Goal: Information Seeking & Learning: Learn about a topic

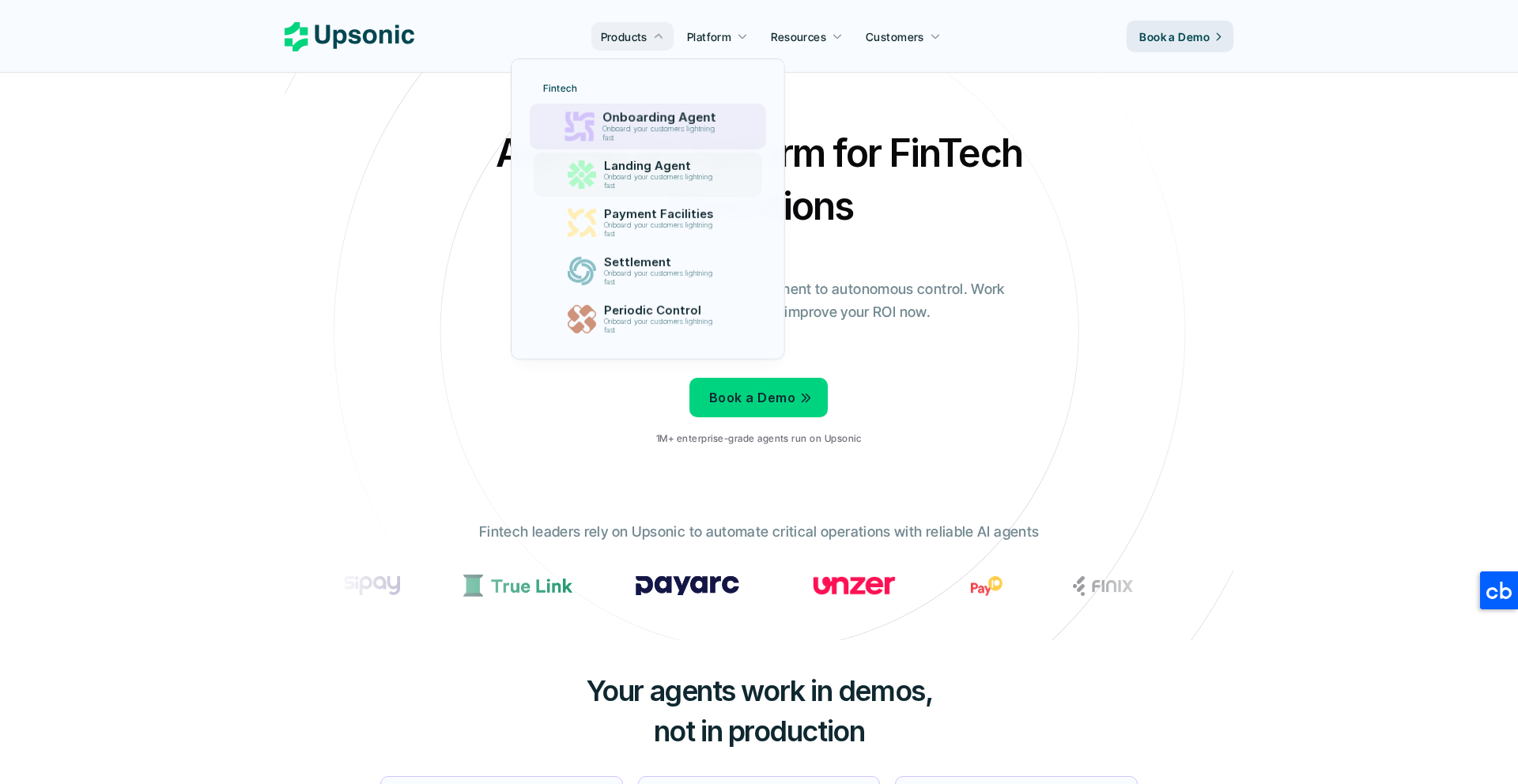
click at [1028, 280] on div "Agentic AI Platform for FinTech Operations From onboarding to compliance to set…" at bounding box center [759, 292] width 925 height 332
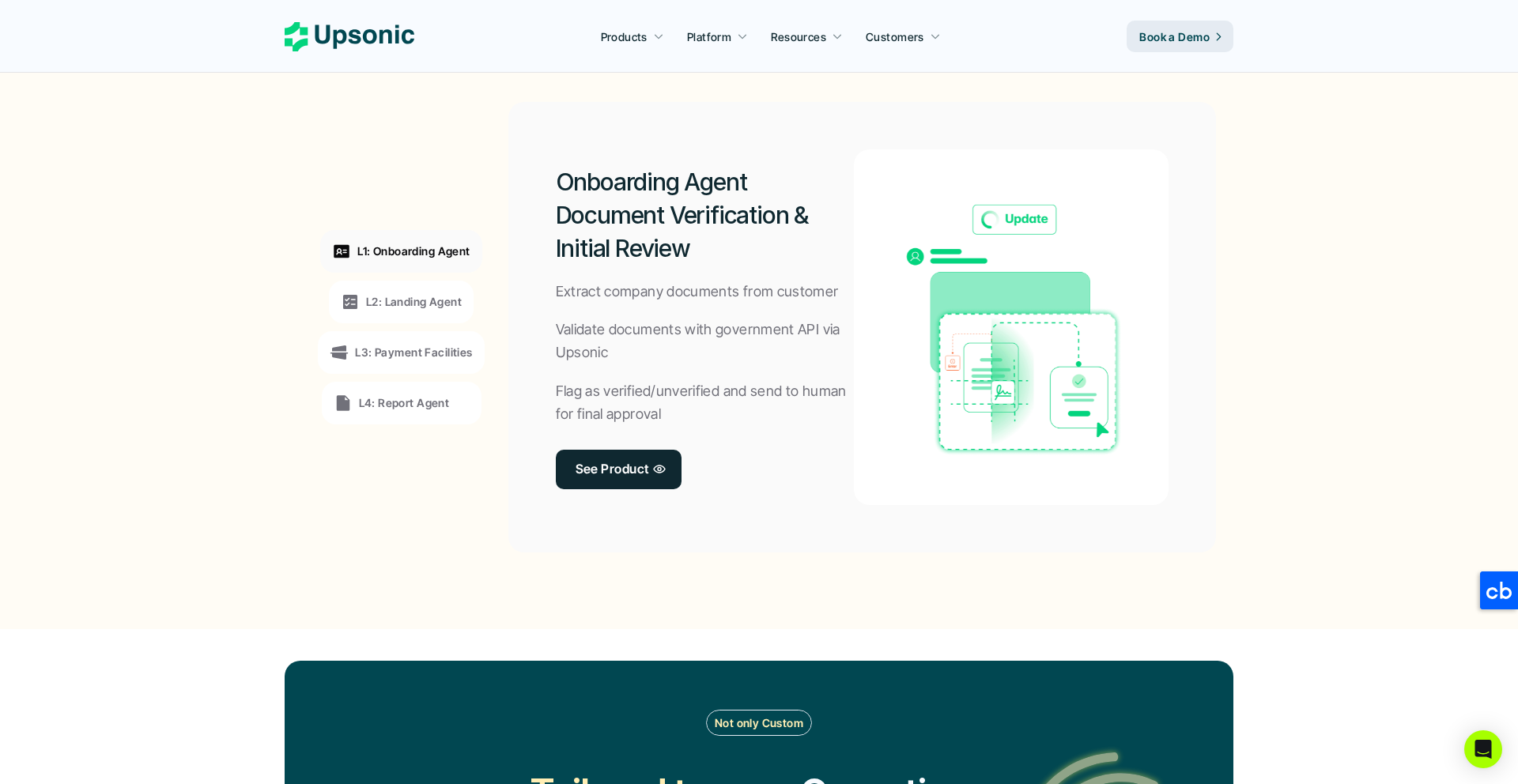
scroll to position [1191, 0]
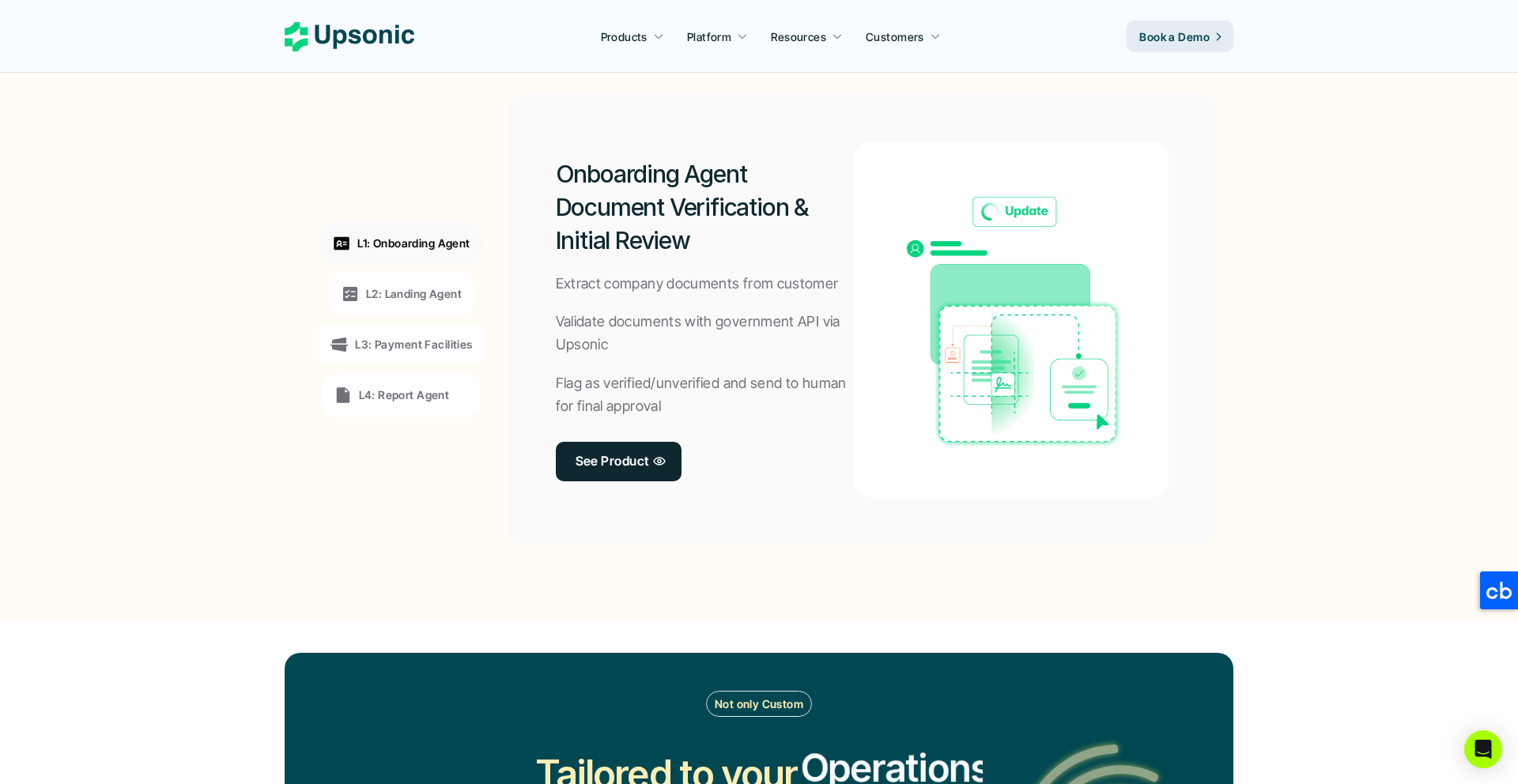
click at [437, 298] on p "L2: Landing Agent" at bounding box center [413, 293] width 95 height 17
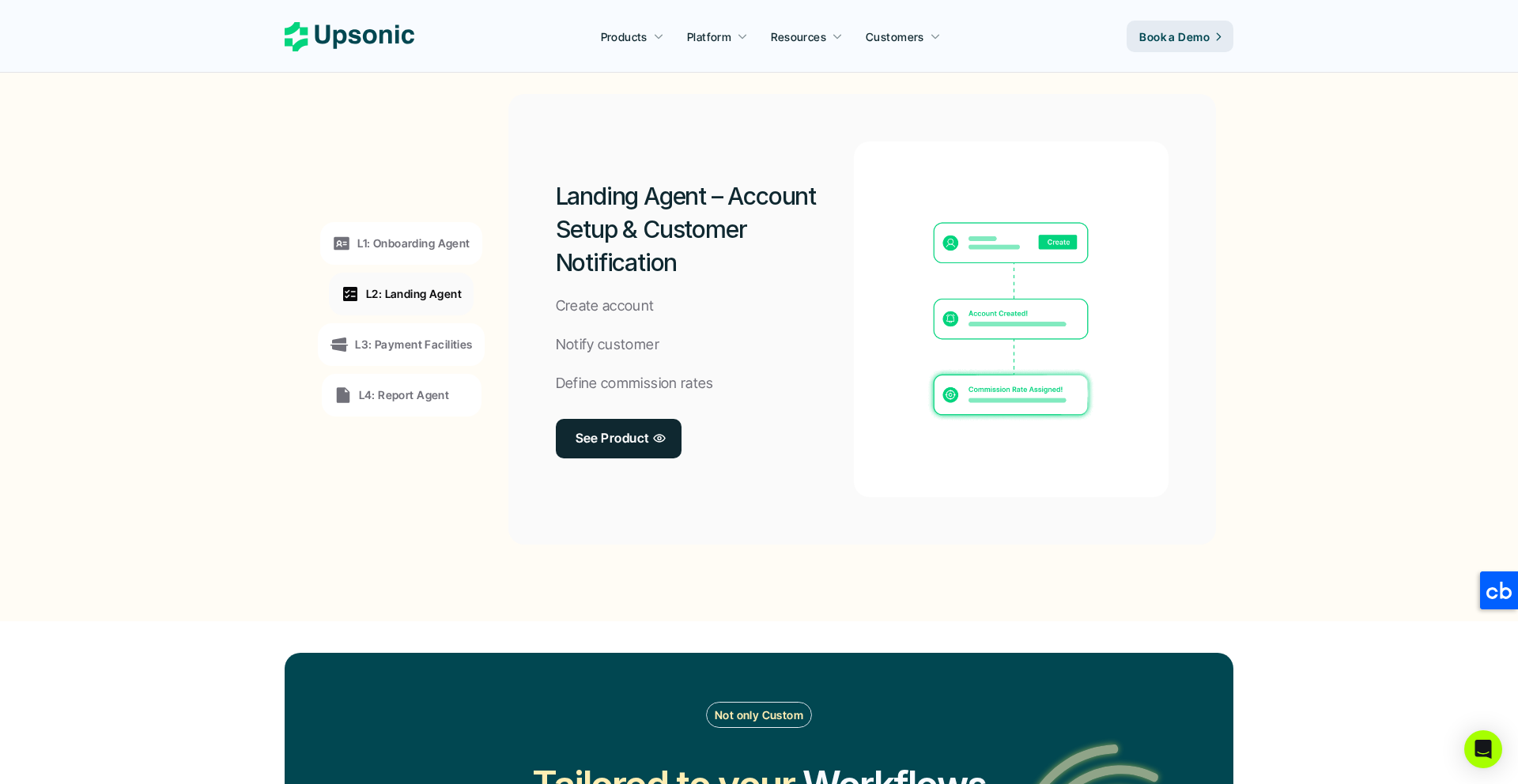
click at [404, 339] on p "L3: Payment Facilities" at bounding box center [413, 344] width 117 height 17
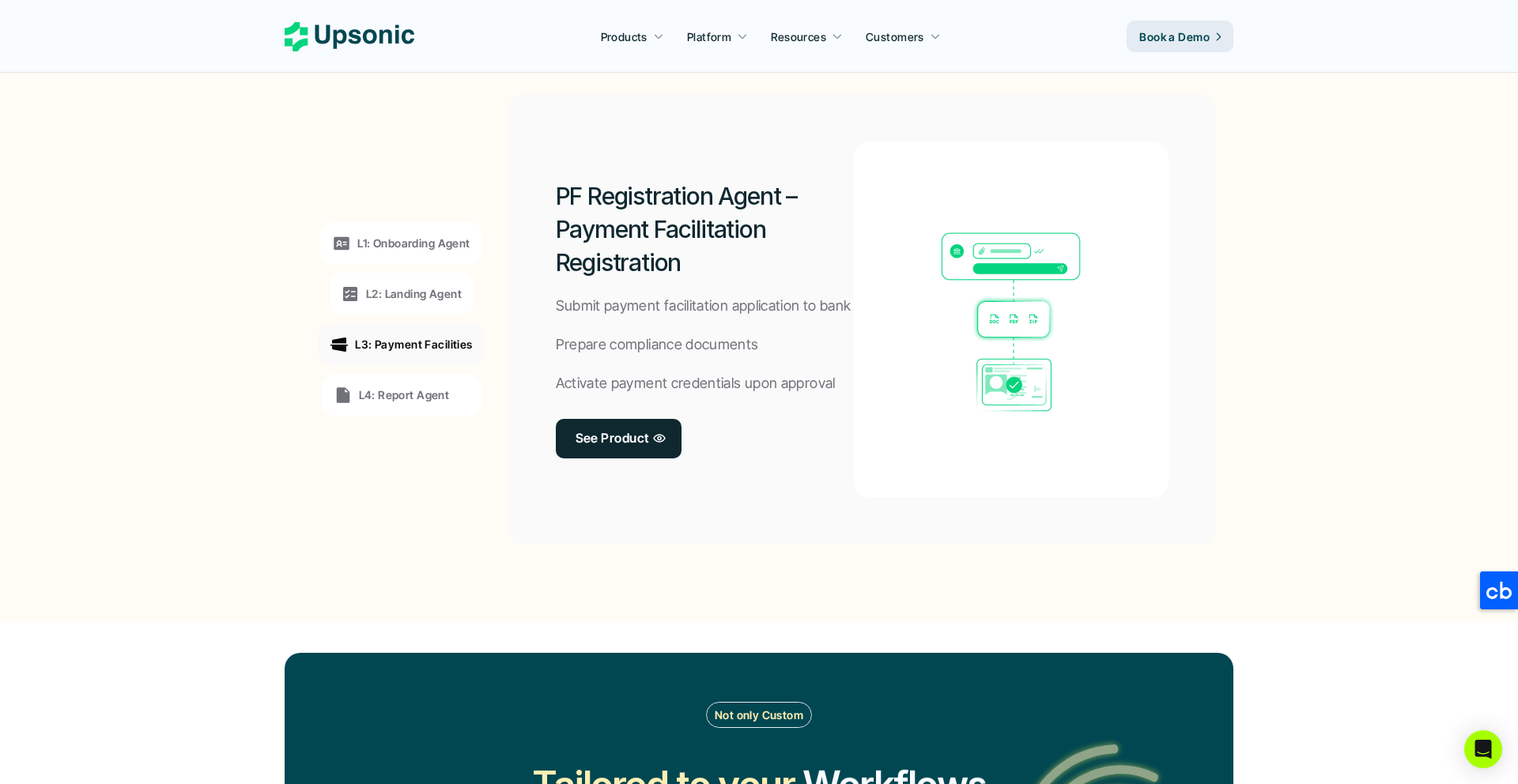
click at [733, 309] on p "Submit payment facilitation application to bank" at bounding box center [704, 305] width 295 height 23
click at [759, 385] on p "Activate payment credentials upon approval" at bounding box center [696, 384] width 280 height 23
click at [750, 392] on div at bounding box center [750, 392] width 0 height 0
click at [778, 335] on div "PF Registration Agent – Payment Facilitation Registration Submit payment facili…" at bounding box center [705, 319] width 298 height 356
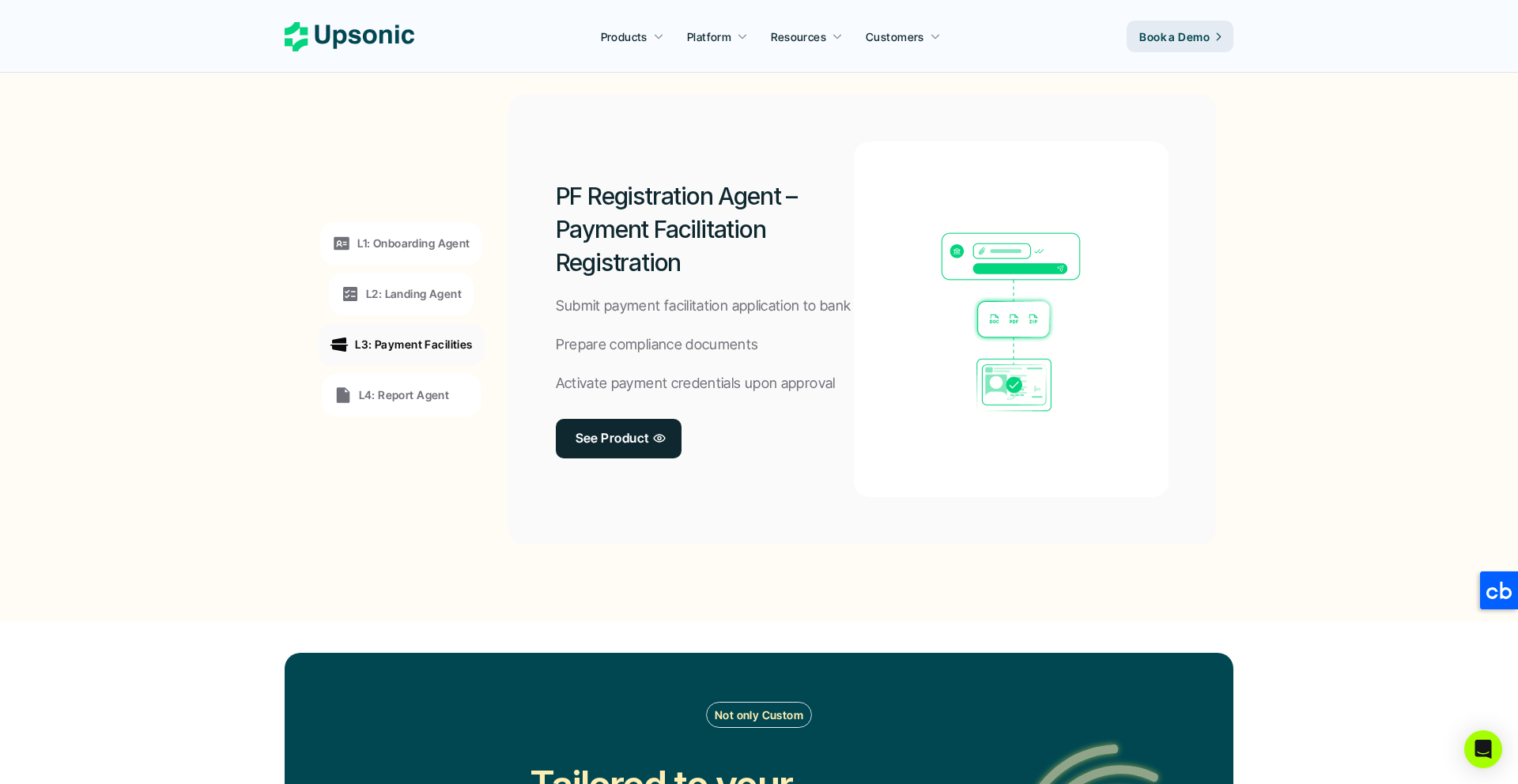
click at [414, 290] on p "L2: Landing Agent" at bounding box center [413, 293] width 95 height 17
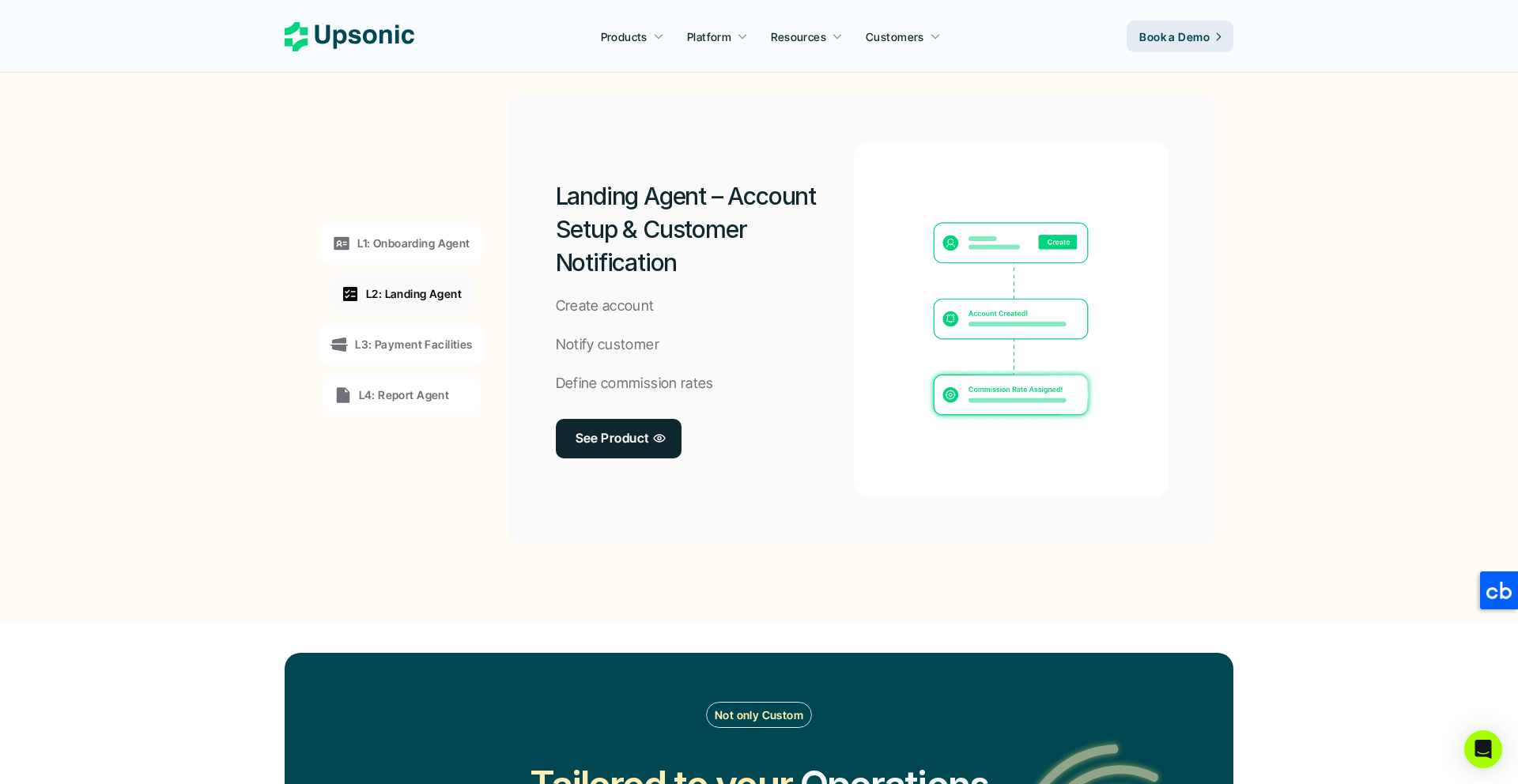
click at [414, 273] on div "L2: Landing Agent" at bounding box center [402, 293] width 145 height 43
click at [414, 262] on div "L1: Onboarding Agent" at bounding box center [401, 243] width 162 height 43
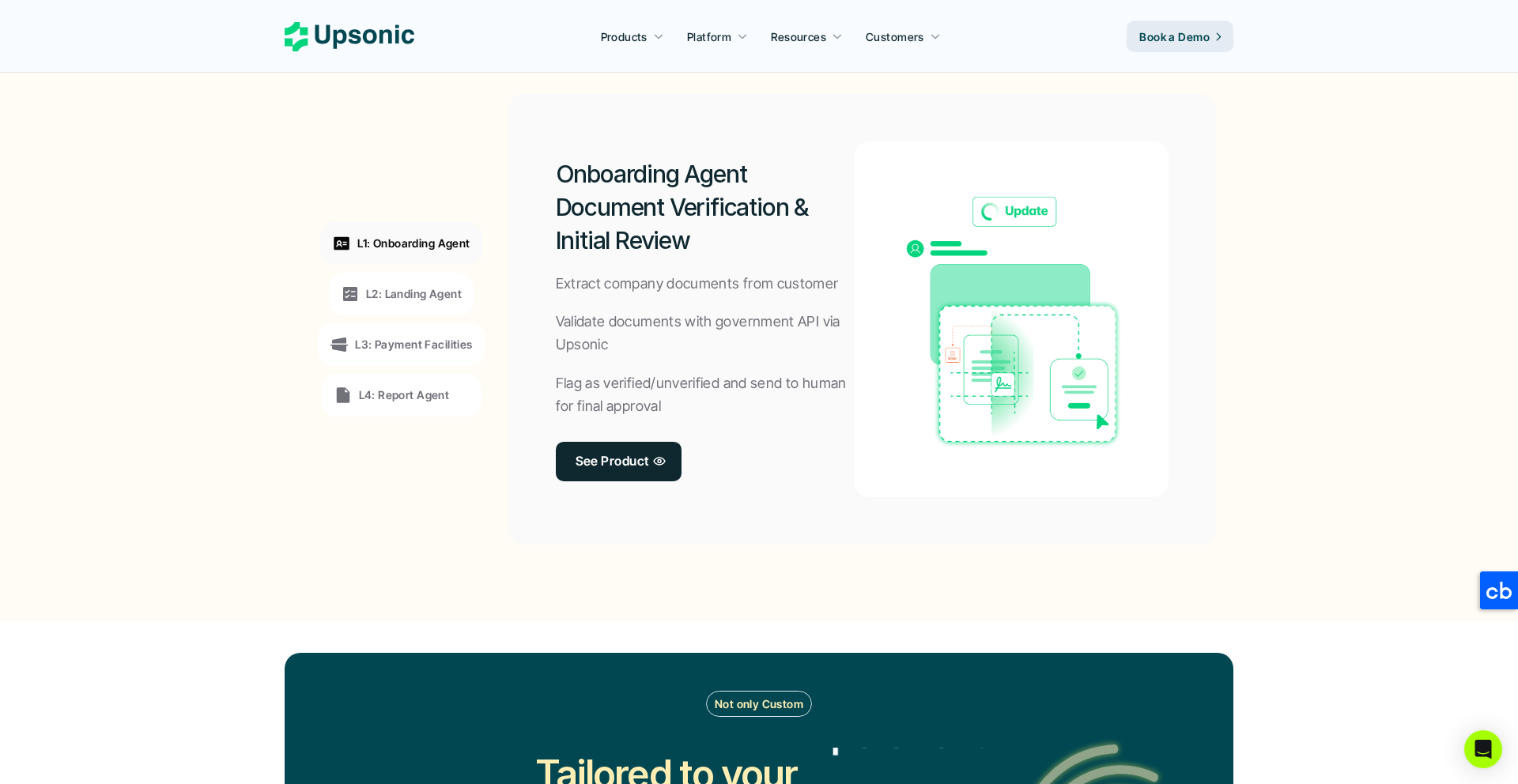
click at [421, 311] on div "L2: Landing Agent" at bounding box center [402, 293] width 145 height 43
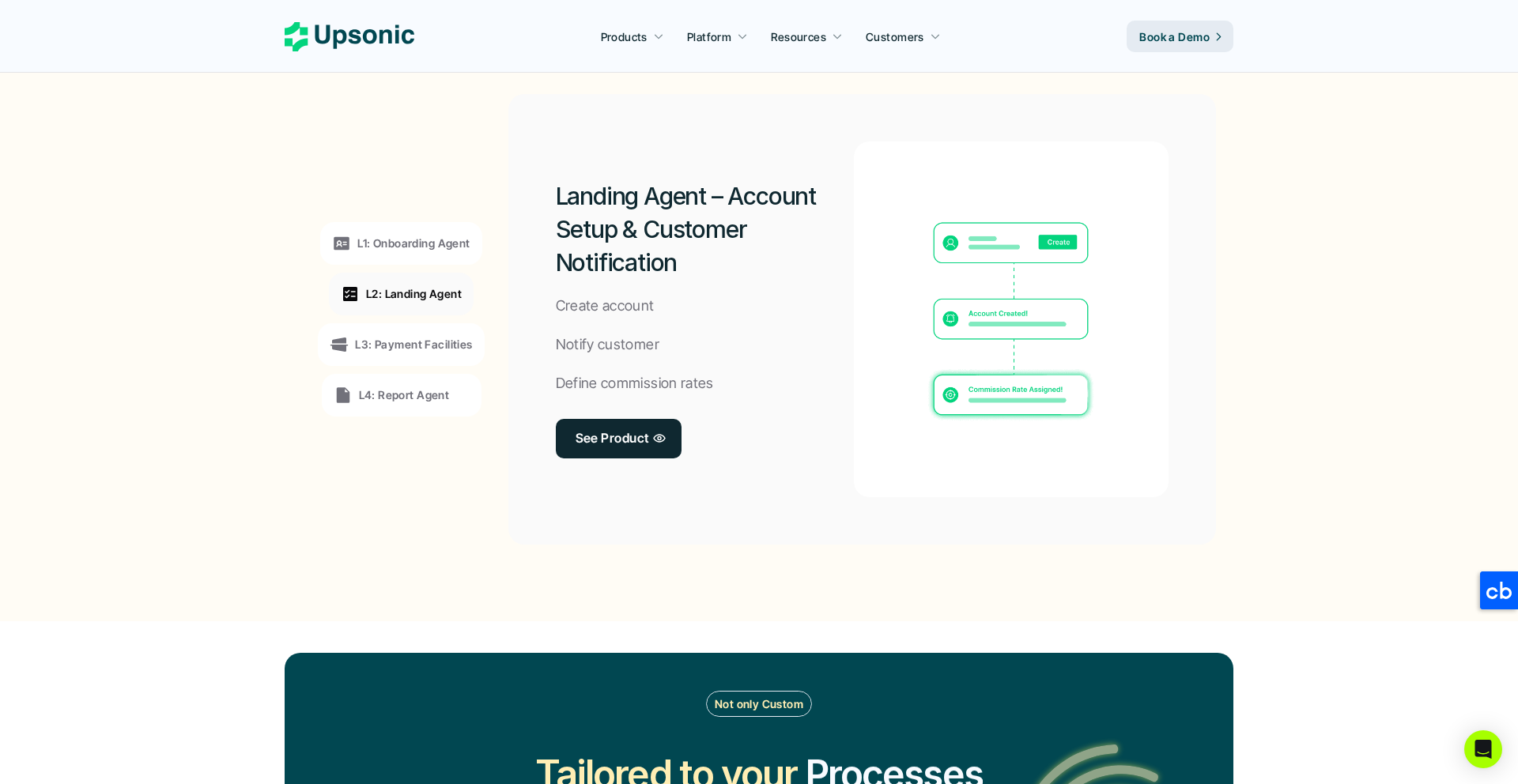
click at [431, 340] on p "L3: Payment Facilities" at bounding box center [413, 344] width 117 height 17
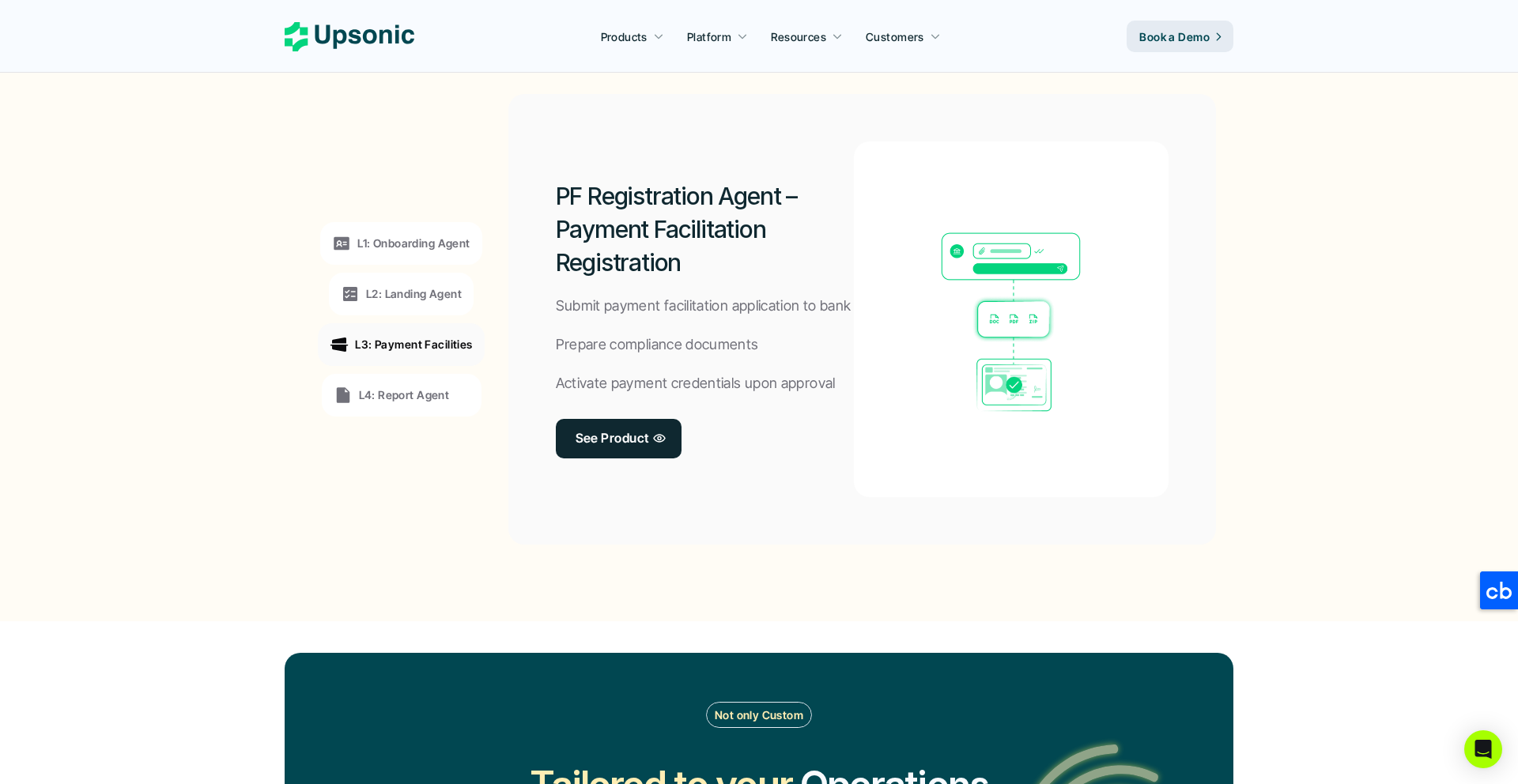
click at [393, 278] on div "L2: Landing Agent" at bounding box center [402, 293] width 145 height 43
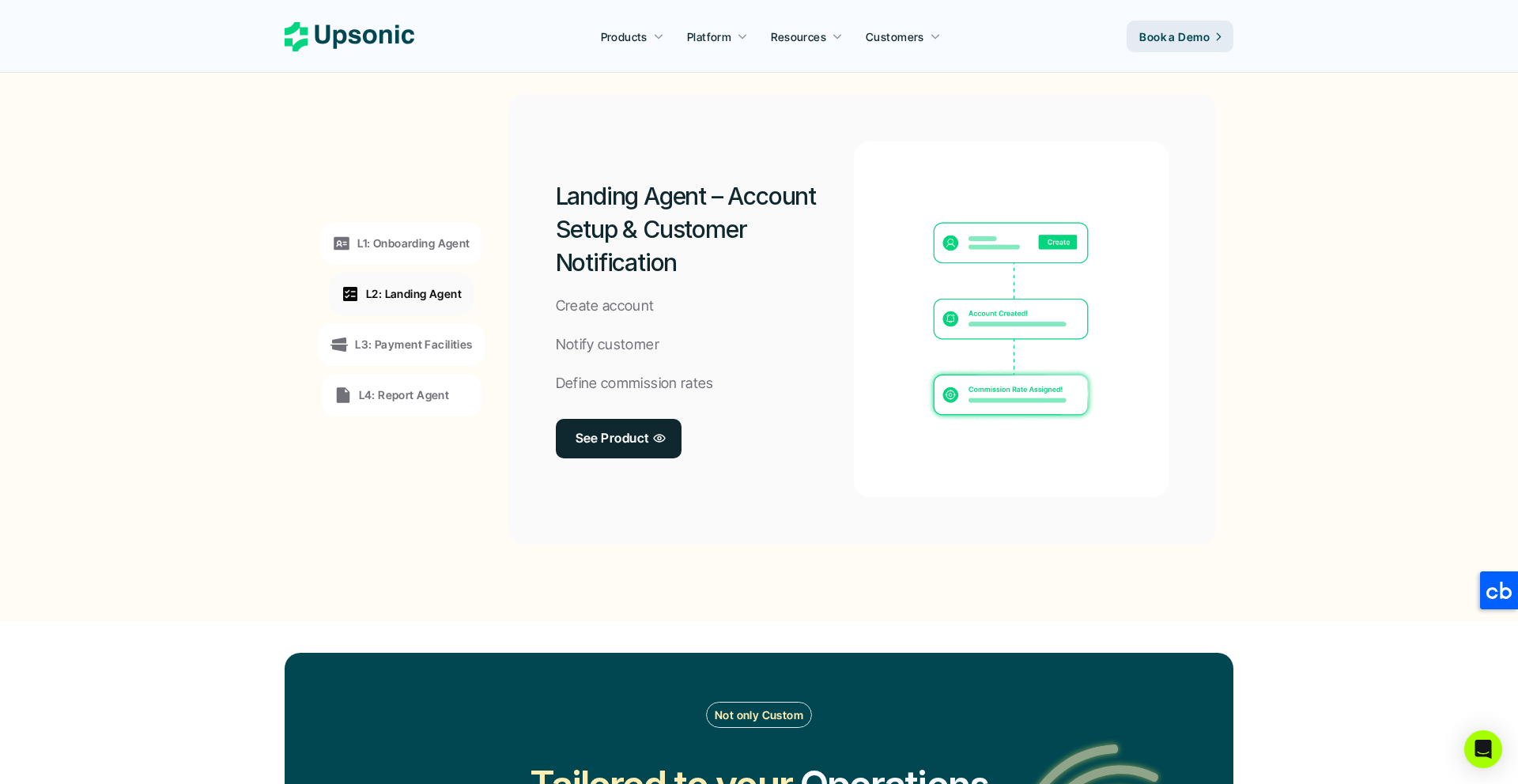
click at [409, 369] on div "L1: Onboarding Agent L2: Landing Agent L3: Payment Facilities L4: Report Agent" at bounding box center [401, 319] width 217 height 427
click at [408, 347] on p "L3: Payment Facilities" at bounding box center [413, 344] width 117 height 17
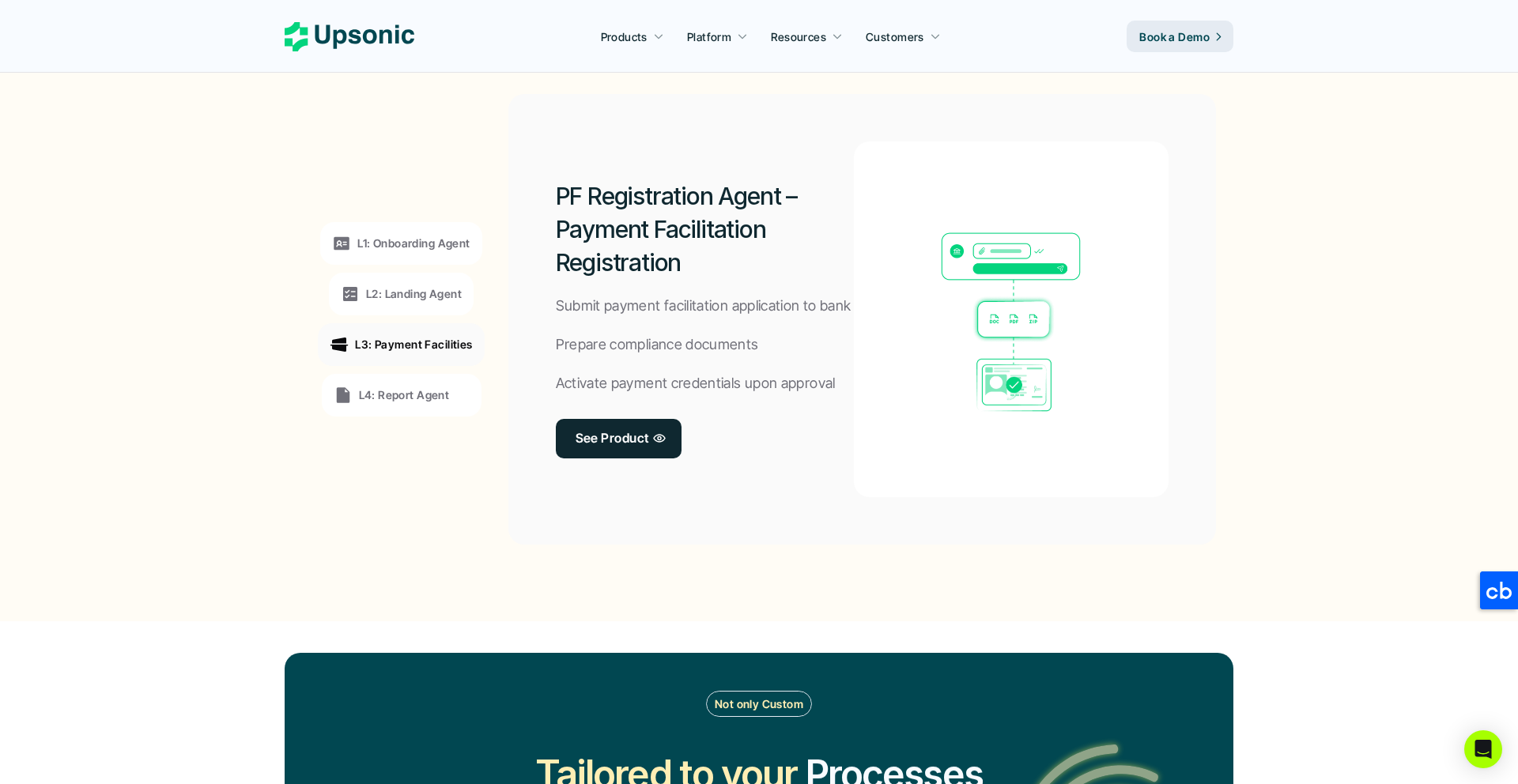
click at [419, 229] on div "L1: Onboarding Agent" at bounding box center [401, 243] width 162 height 43
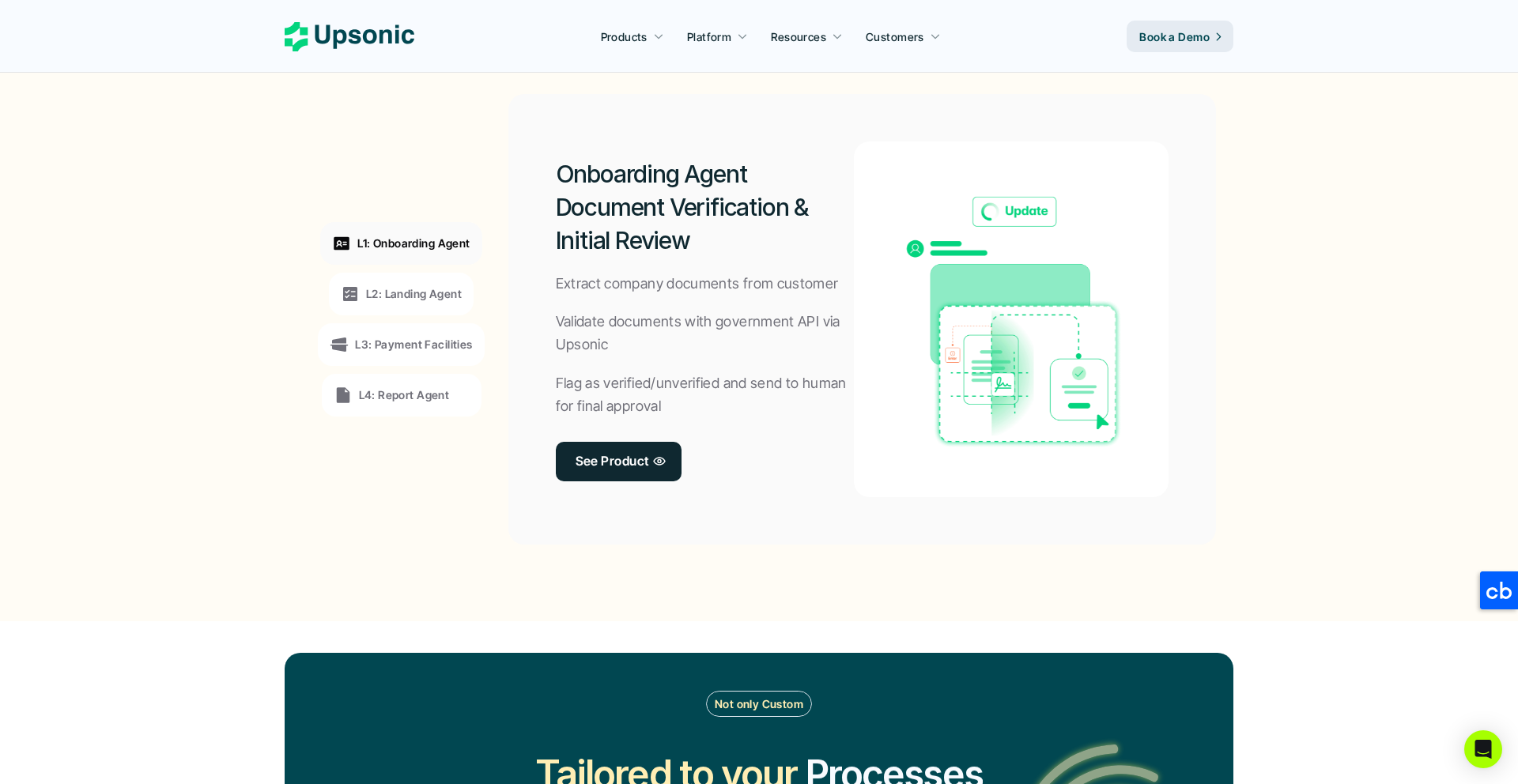
click at [427, 396] on p "L4: Report Agent" at bounding box center [405, 394] width 91 height 17
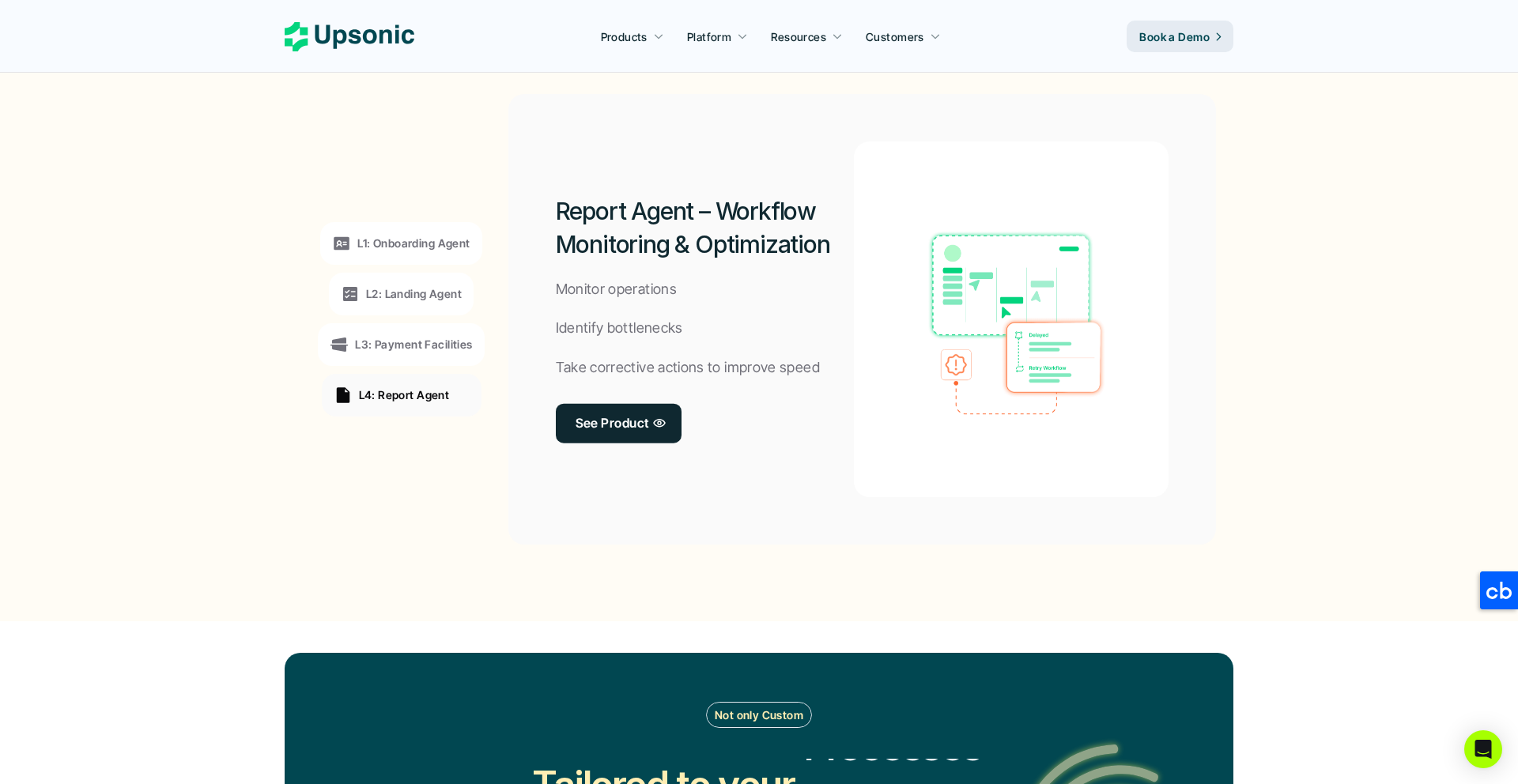
click at [427, 345] on p "L3: Payment Facilities" at bounding box center [413, 344] width 117 height 17
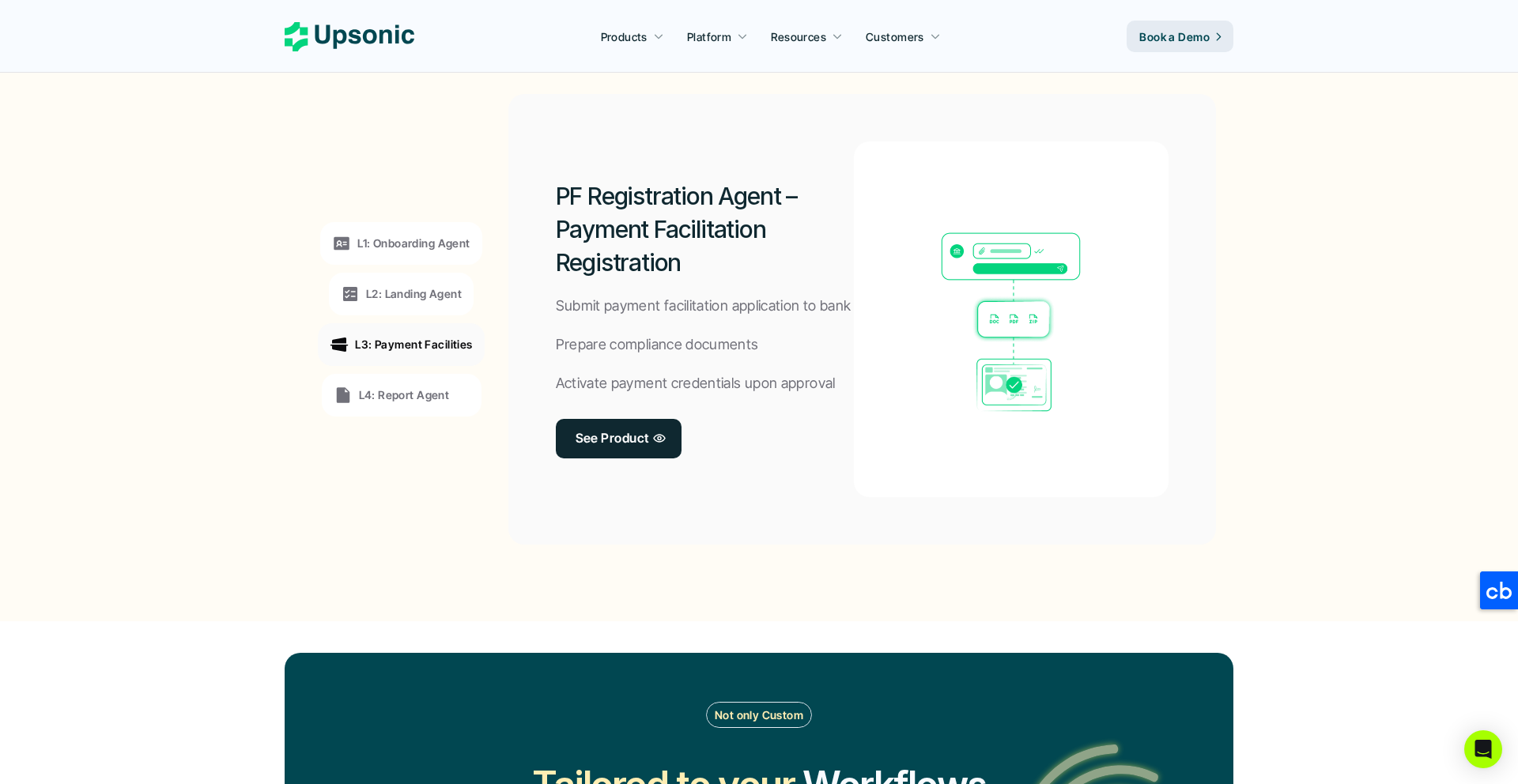
click at [434, 408] on div "L4: Report Agent" at bounding box center [402, 394] width 160 height 43
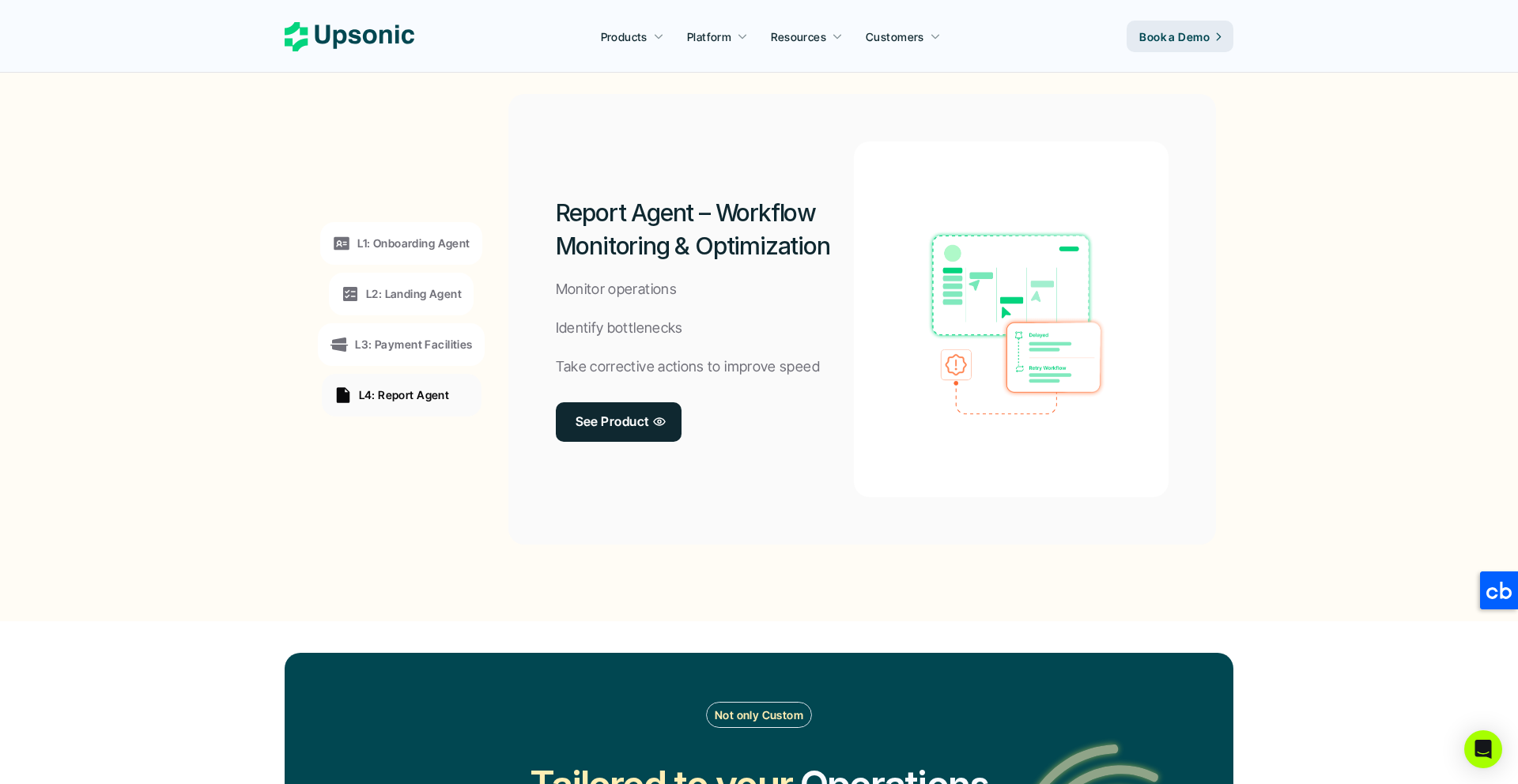
click at [439, 232] on div "L1: Onboarding Agent" at bounding box center [401, 243] width 162 height 43
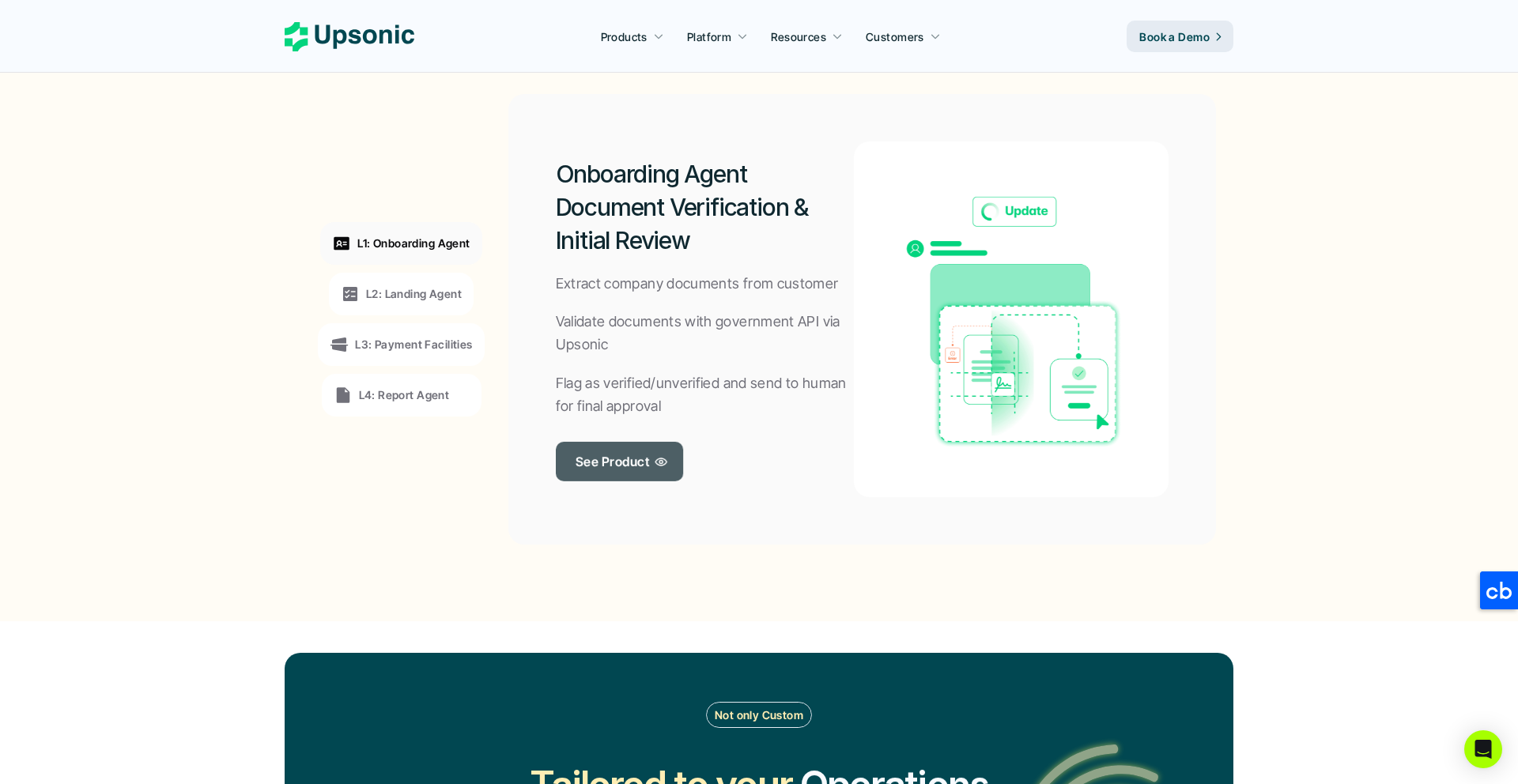
click at [648, 453] on p "See Product" at bounding box center [612, 461] width 73 height 23
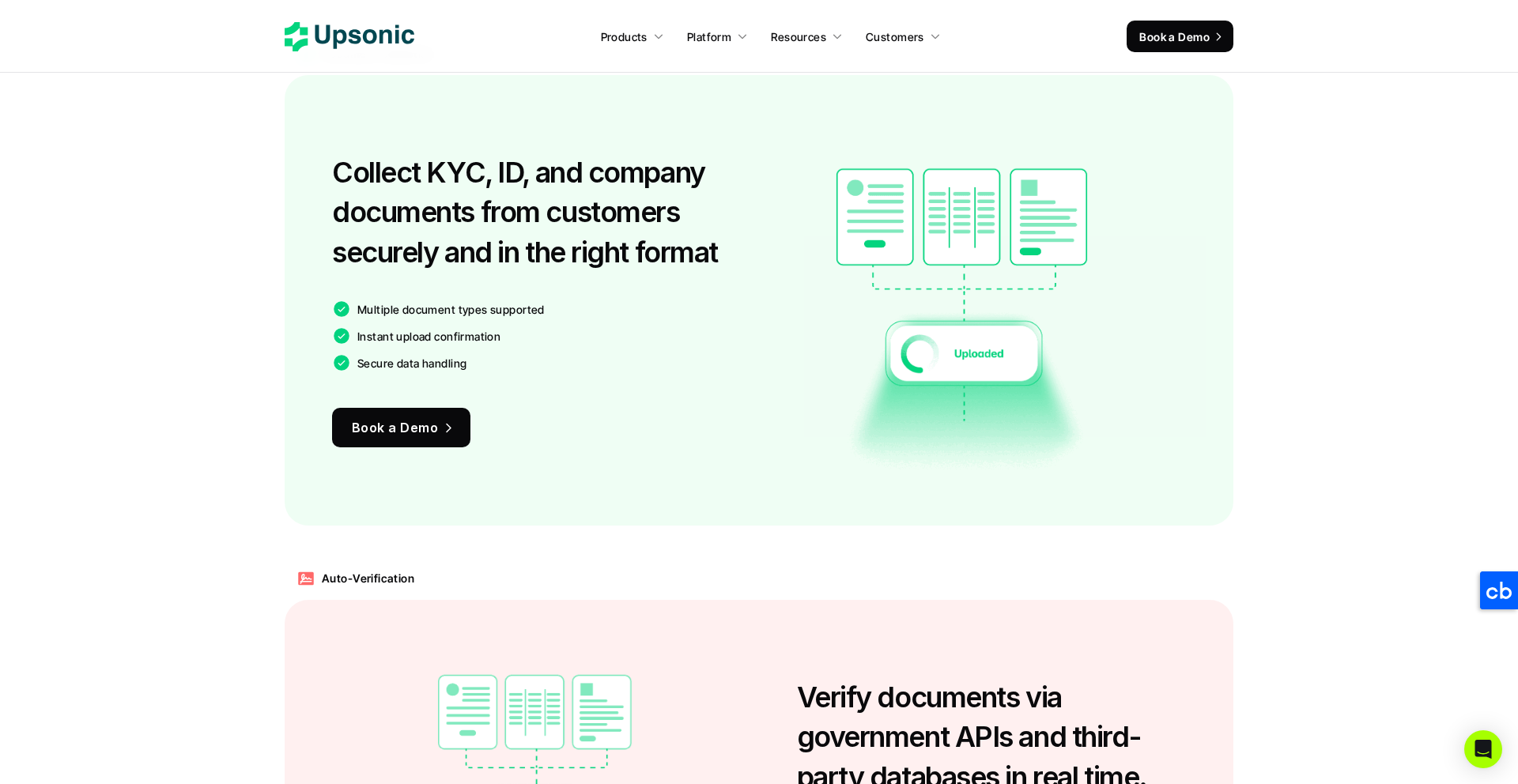
scroll to position [1167, 0]
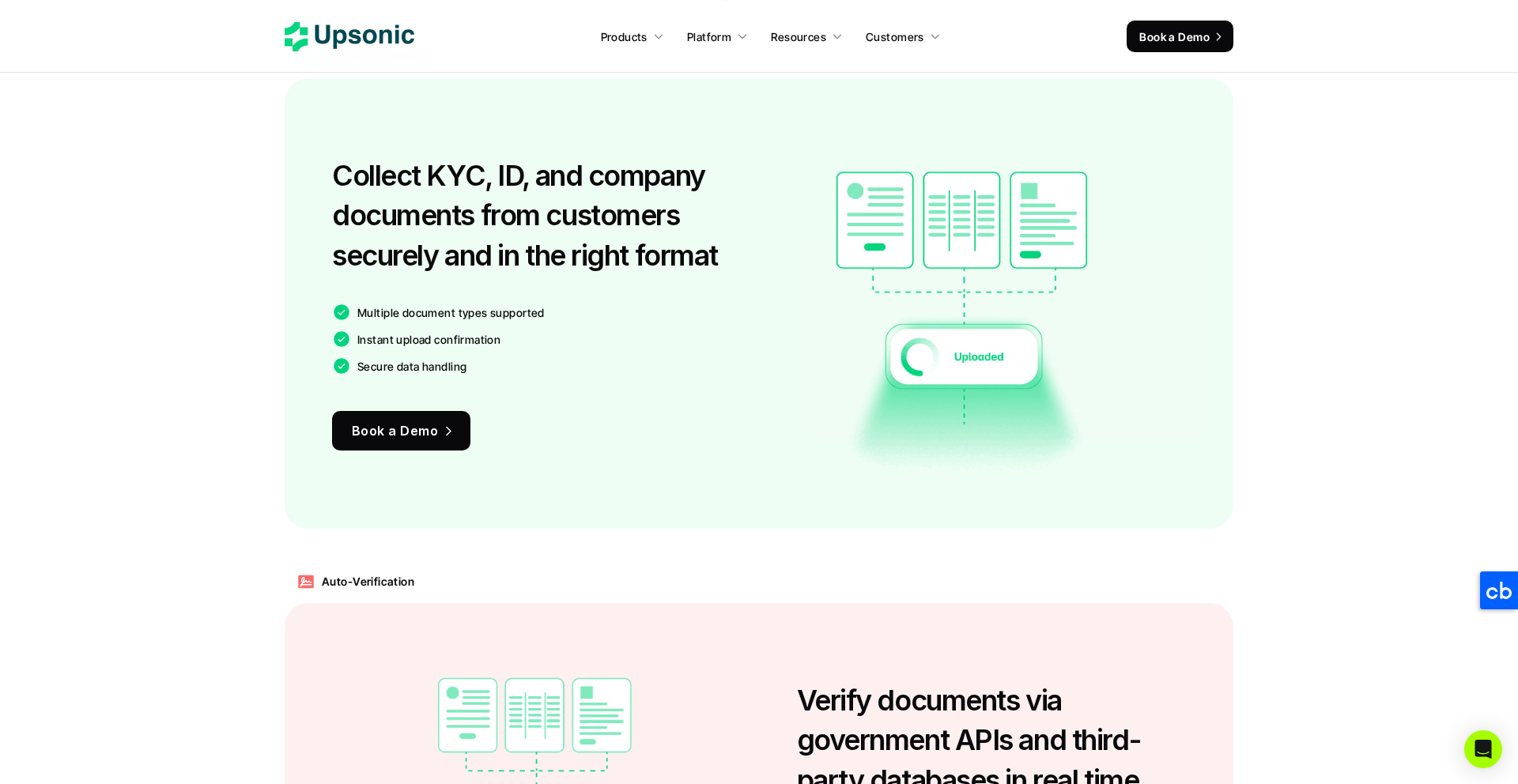
click at [384, 36] on icon at bounding box center [349, 37] width 130 height 30
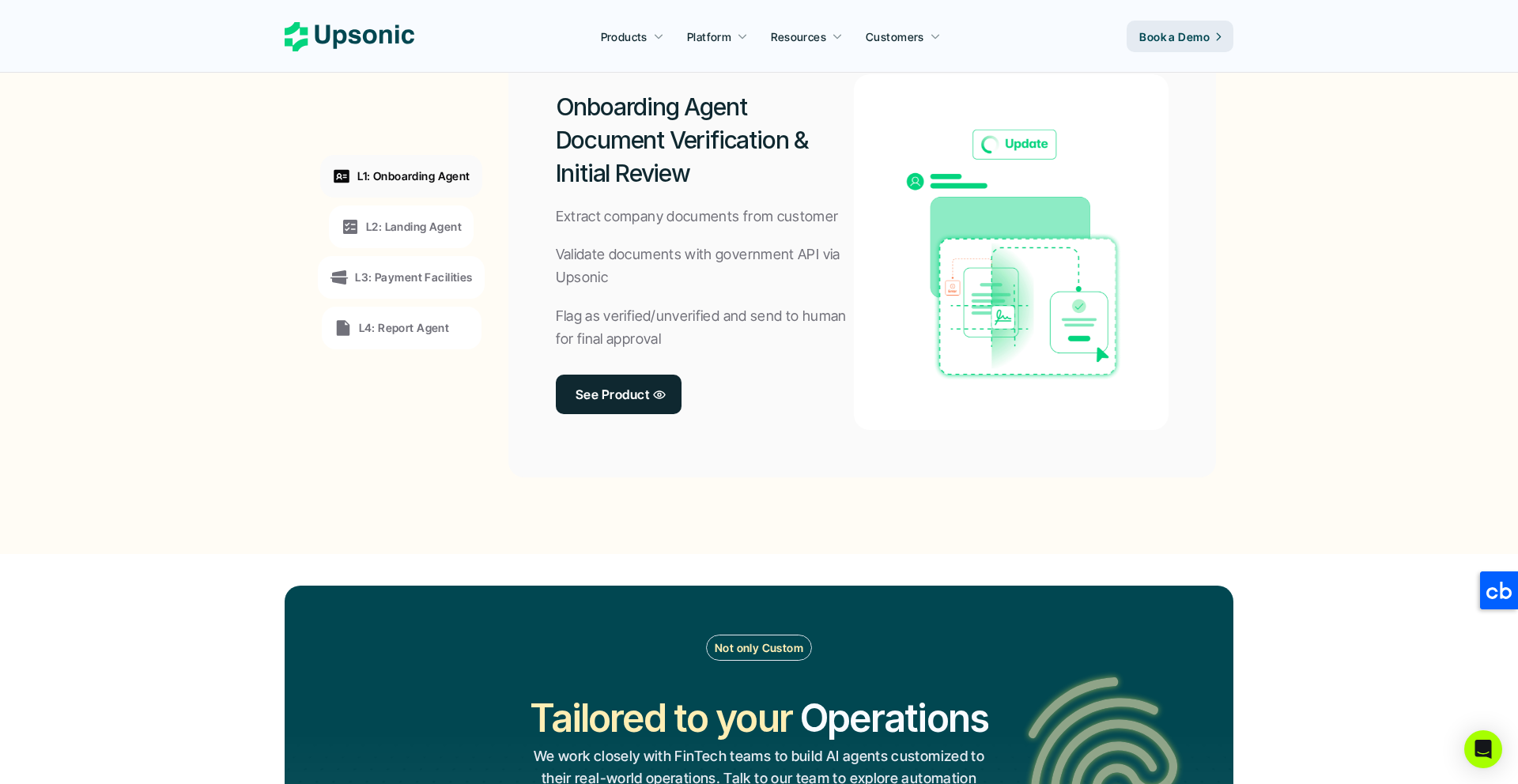
scroll to position [1253, 0]
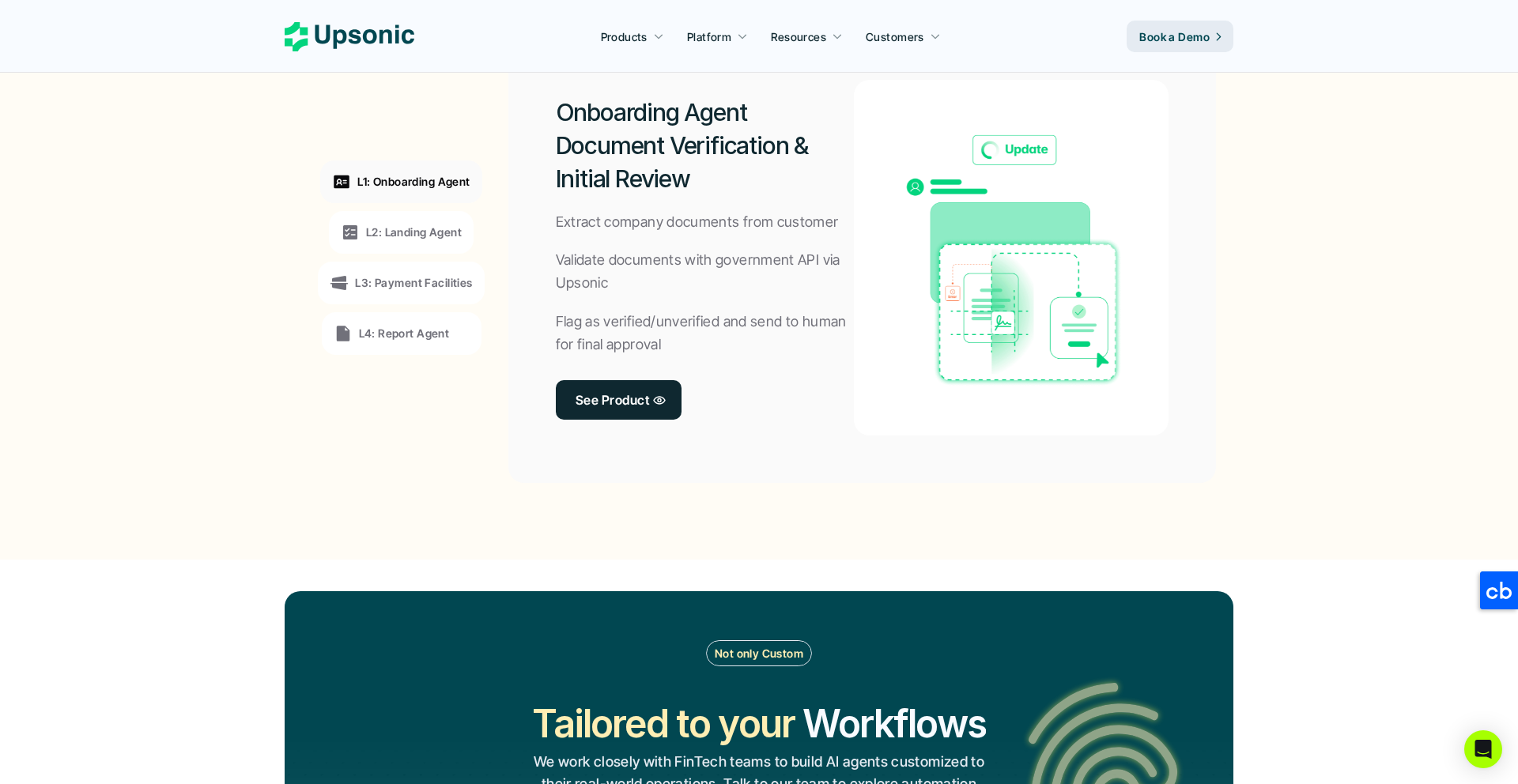
click at [389, 280] on p "L3: Payment Facilities" at bounding box center [413, 282] width 117 height 17
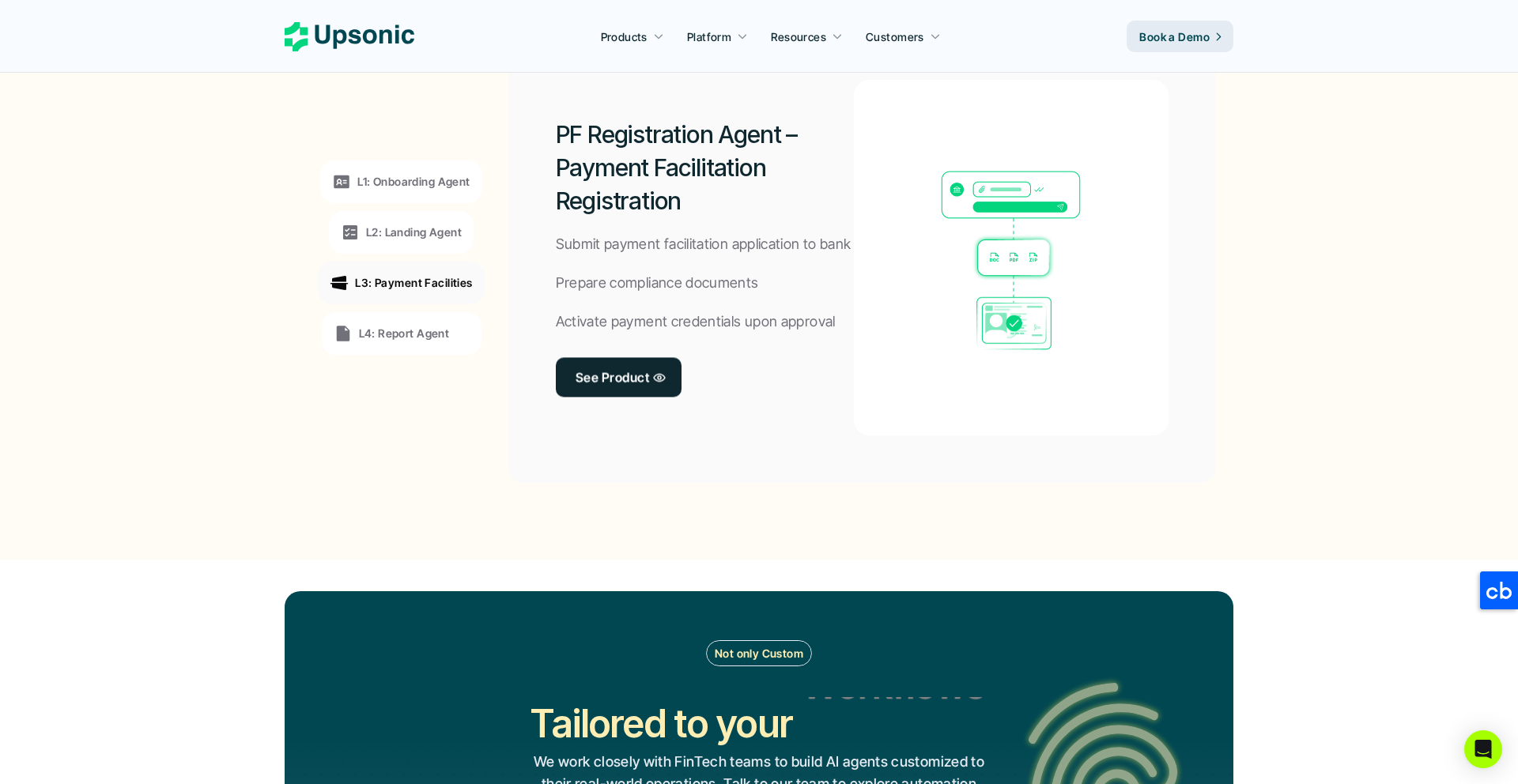
click at [420, 336] on p "L4: Report Agent" at bounding box center [405, 333] width 91 height 17
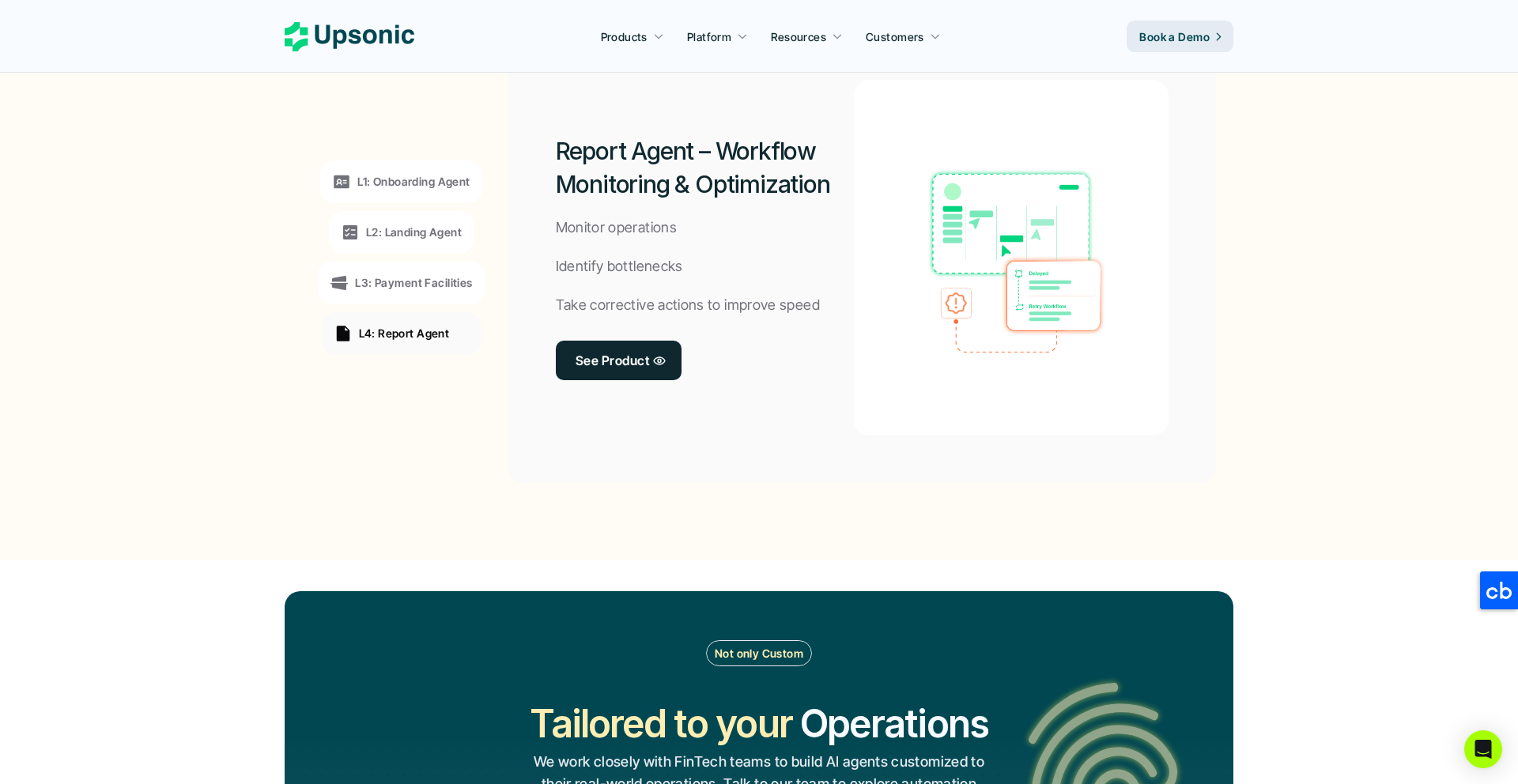
click at [408, 169] on div "L1: Onboarding Agent" at bounding box center [401, 181] width 162 height 43
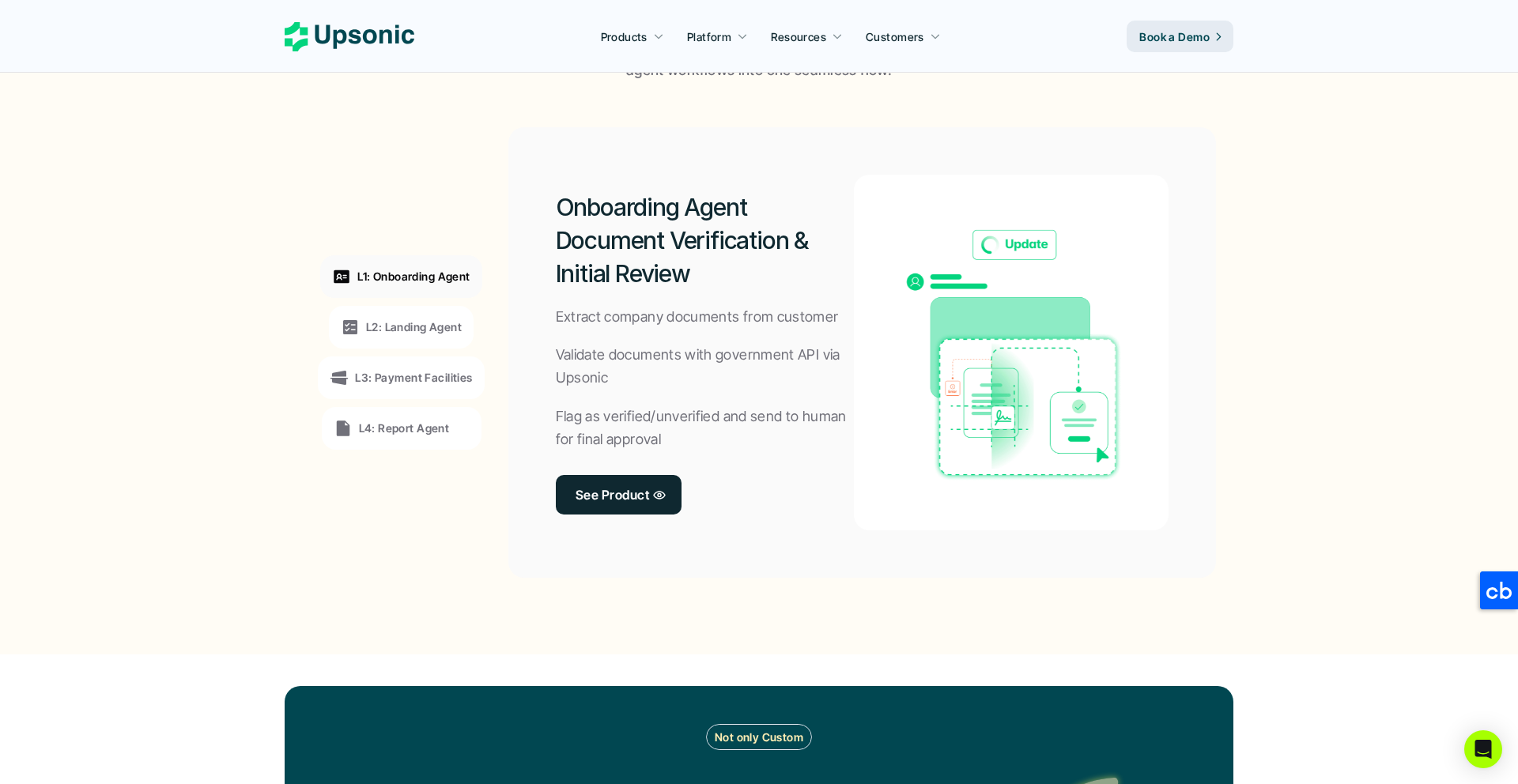
scroll to position [1157, 0]
click at [396, 335] on p "L2: Landing Agent" at bounding box center [413, 327] width 95 height 17
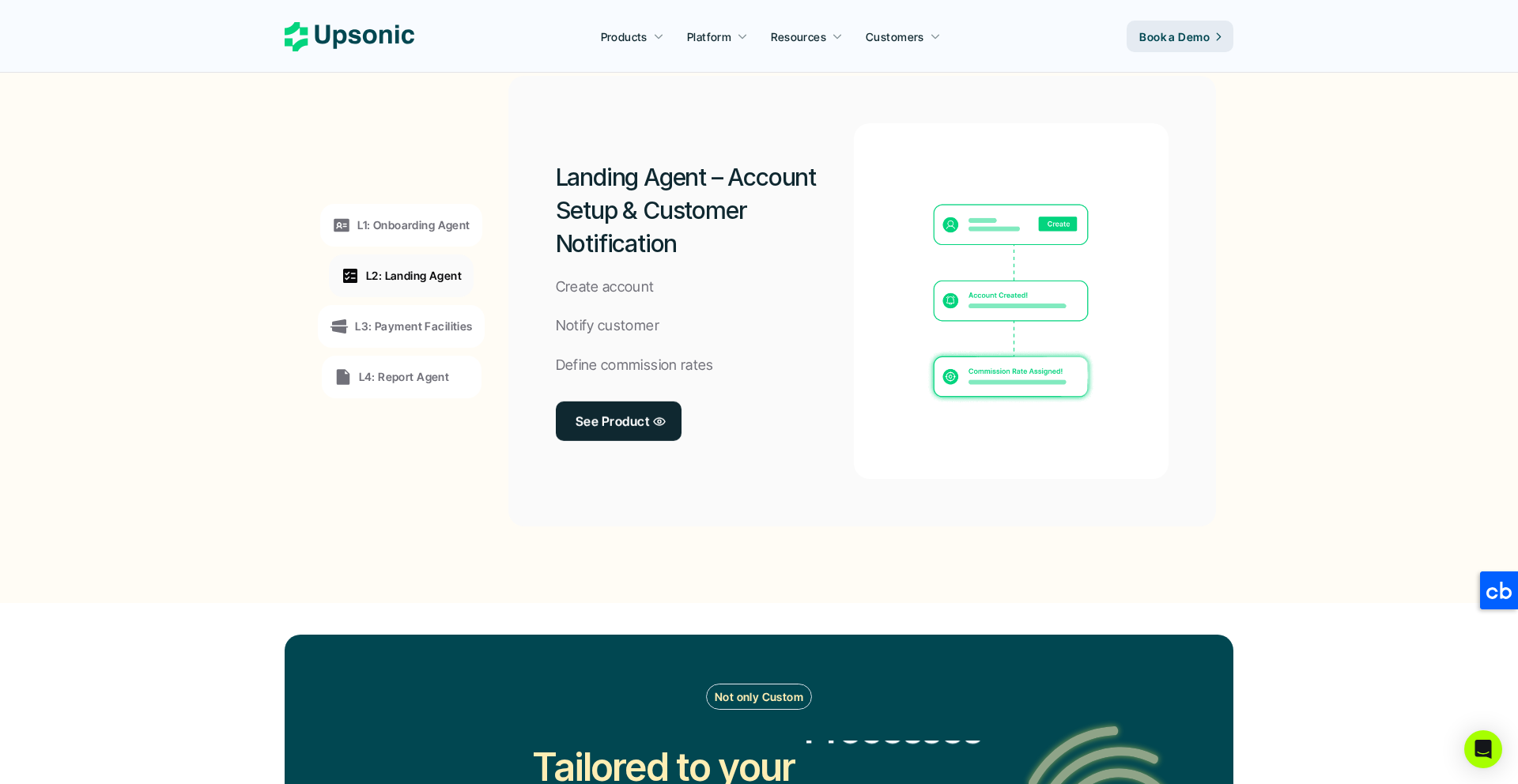
scroll to position [1212, 0]
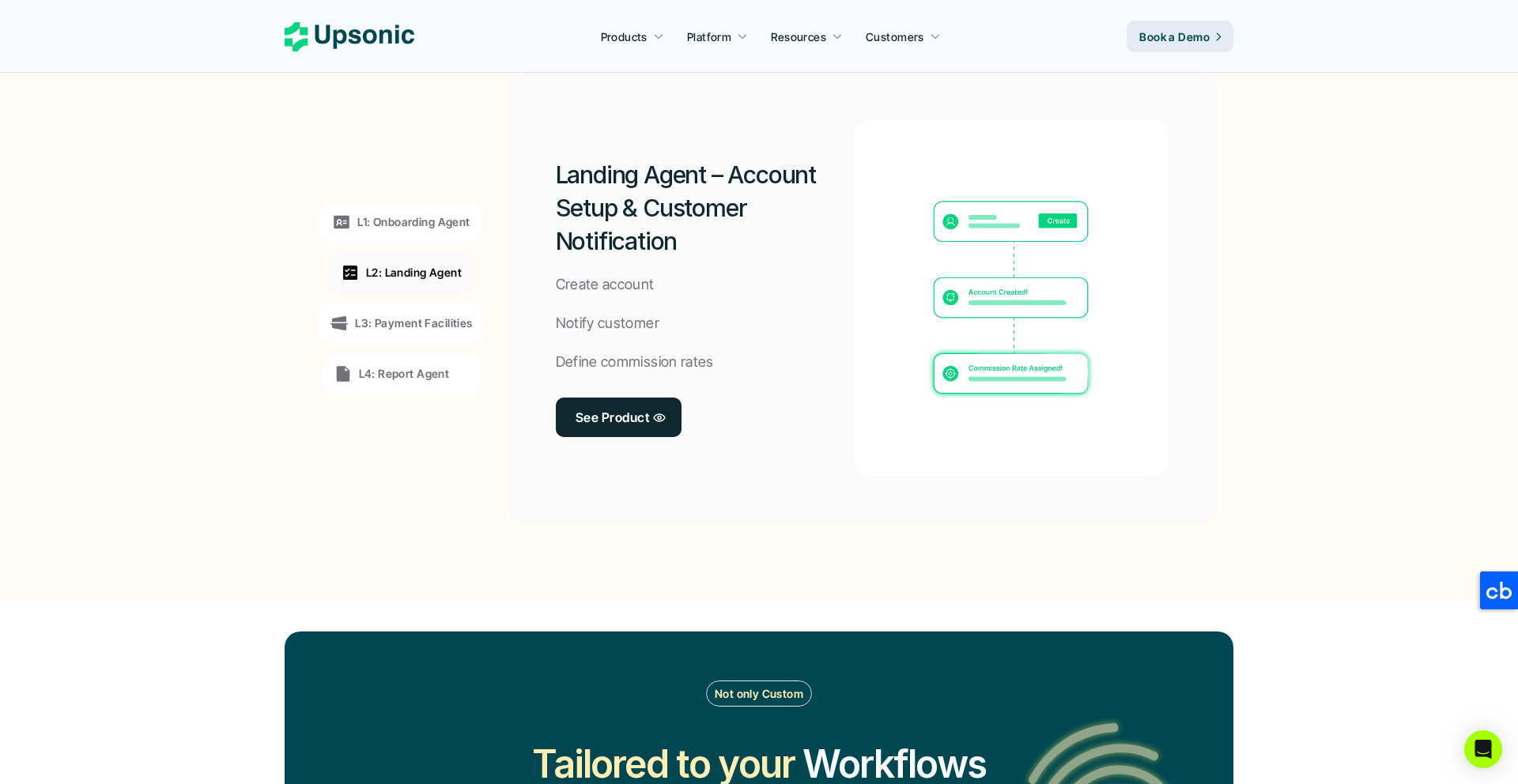
click at [393, 217] on p "L1: Onboarding Agent" at bounding box center [412, 221] width 112 height 17
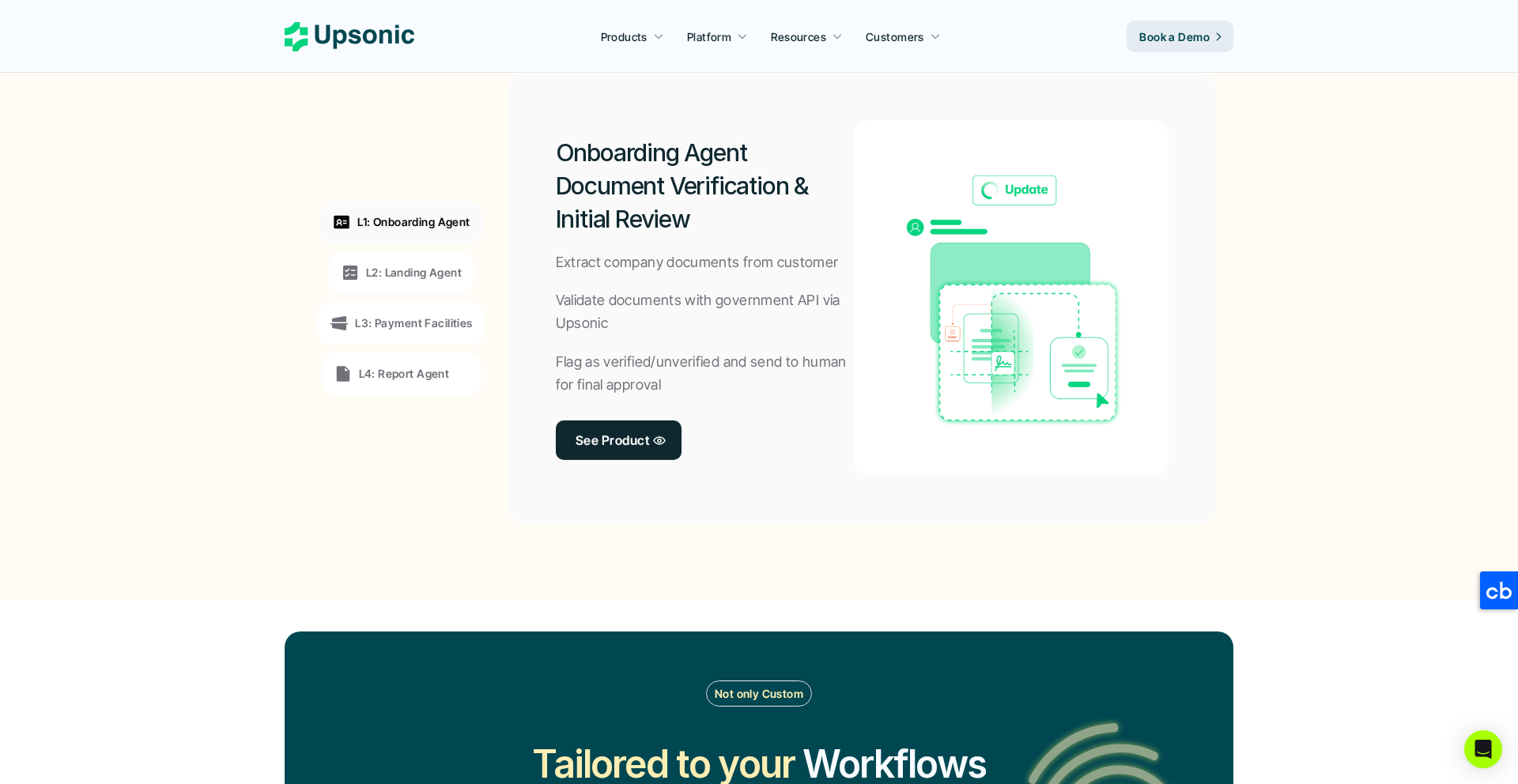
click at [228, 343] on section "L1: Onboarding Agent L2: Landing Agent L3: Payment Facilities L4: Report Agent …" at bounding box center [759, 297] width 1509 height 540
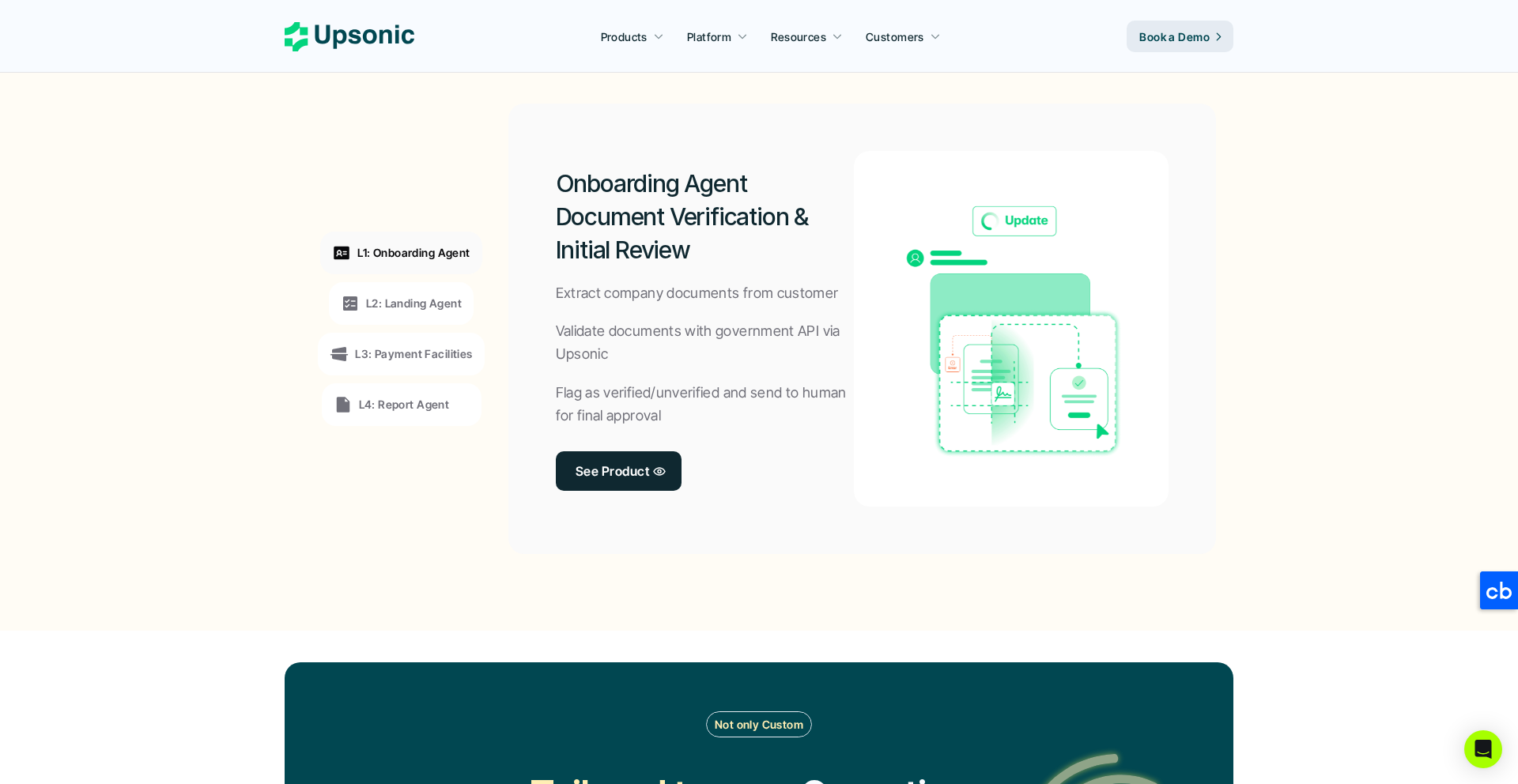
scroll to position [1173, 0]
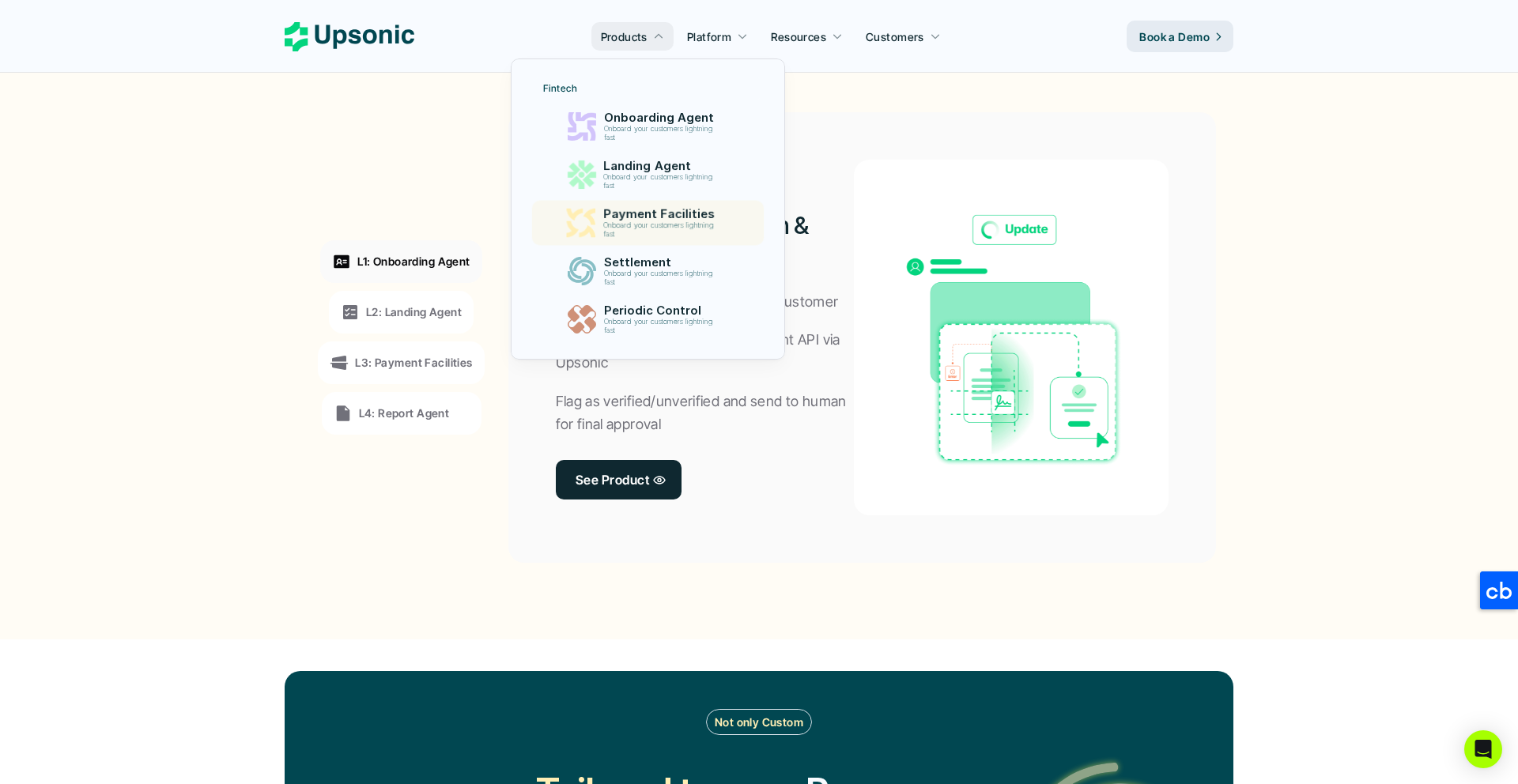
click at [635, 222] on p "Onboard your customers lightning fast" at bounding box center [661, 230] width 117 height 18
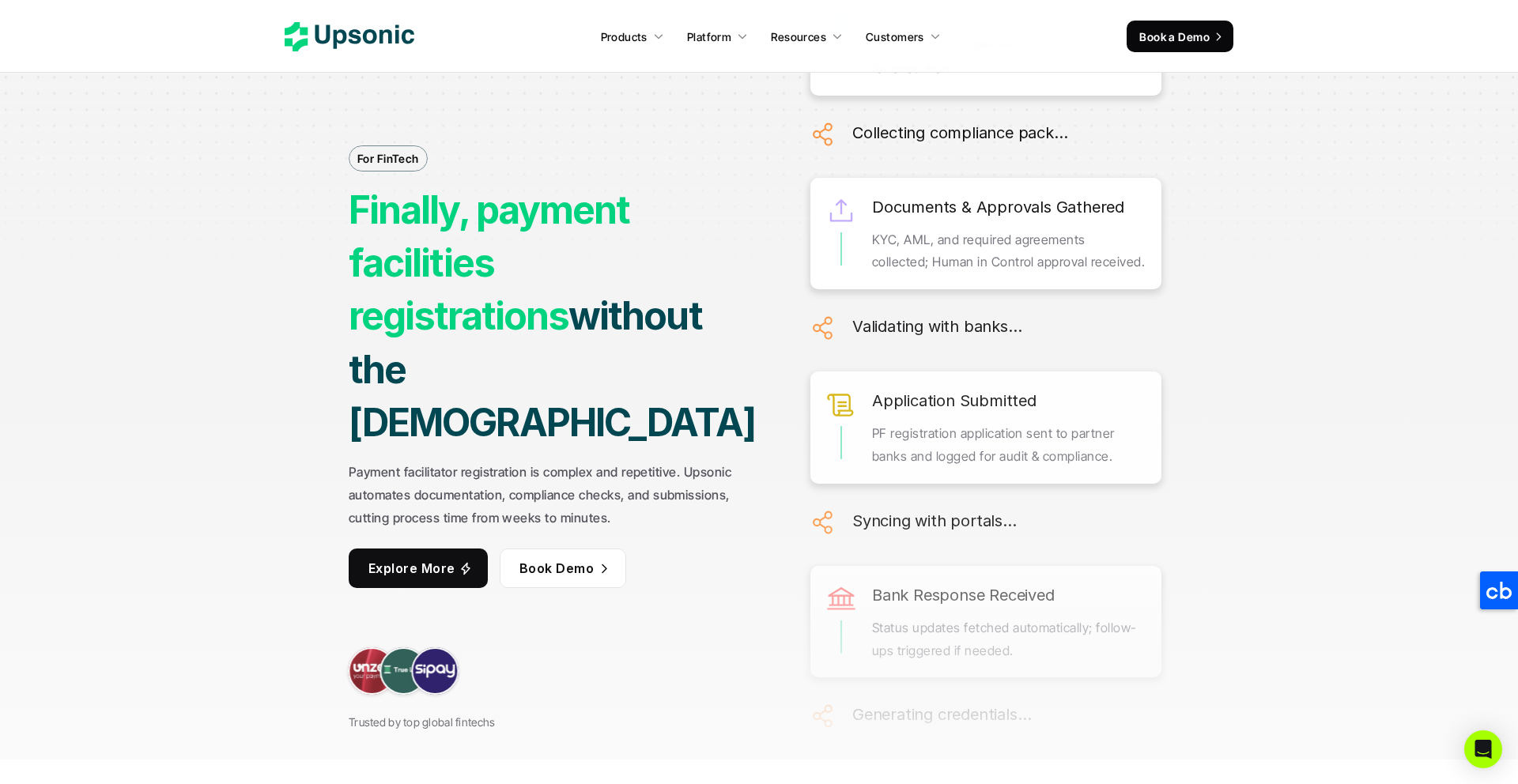
scroll to position [26, 0]
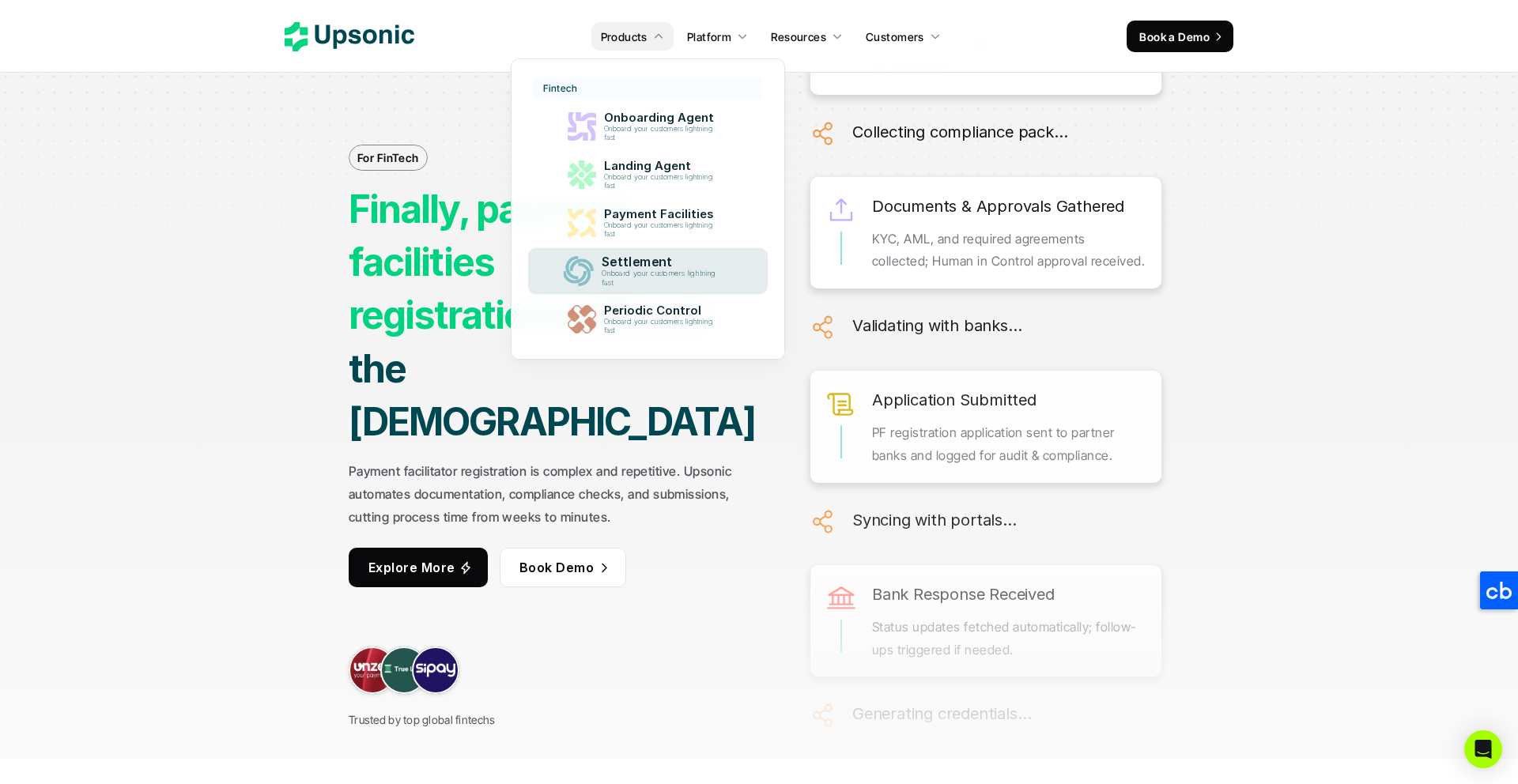
click at [627, 275] on p "Onboard your customers lightning fast" at bounding box center [661, 279] width 121 height 18
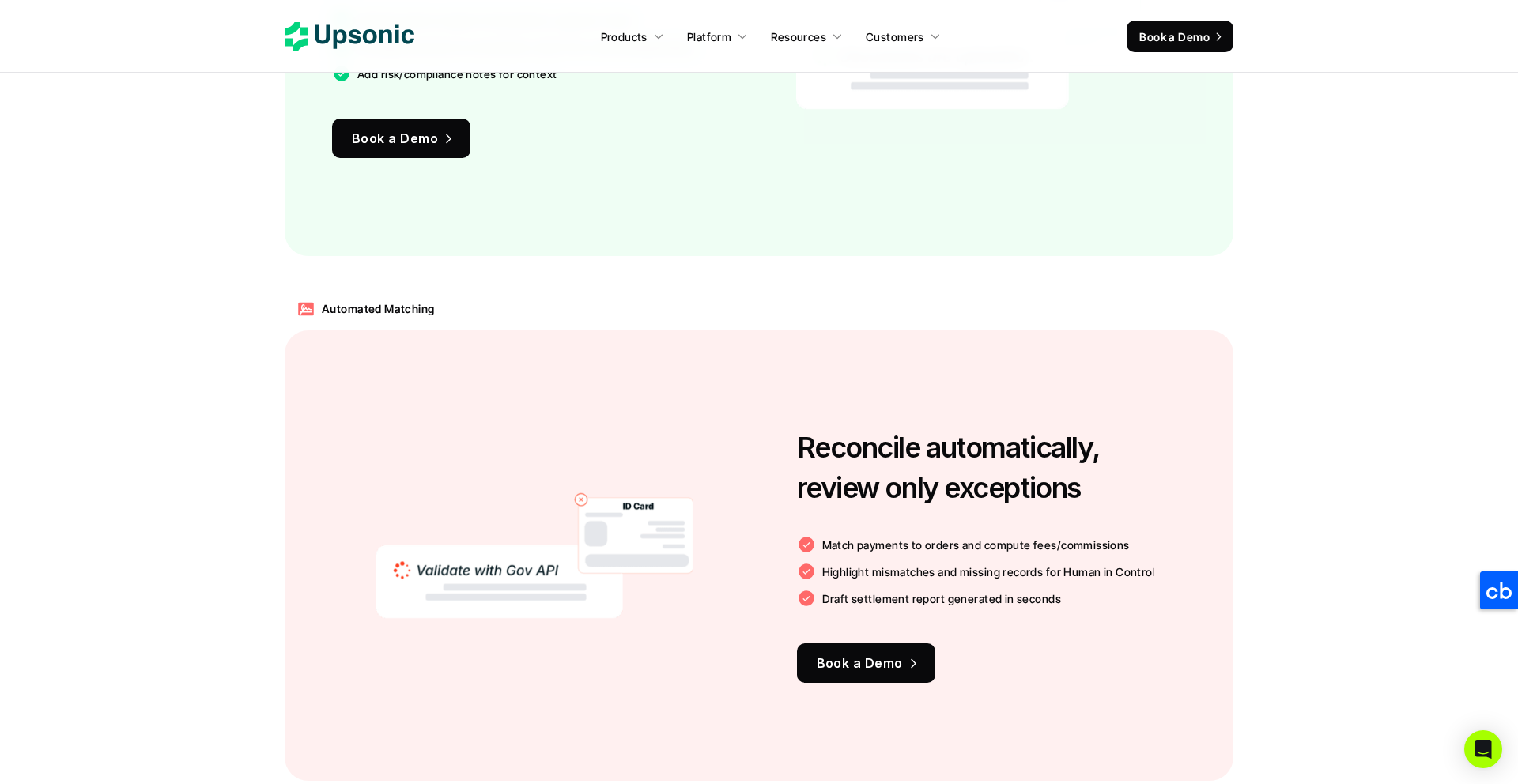
scroll to position [1469, 0]
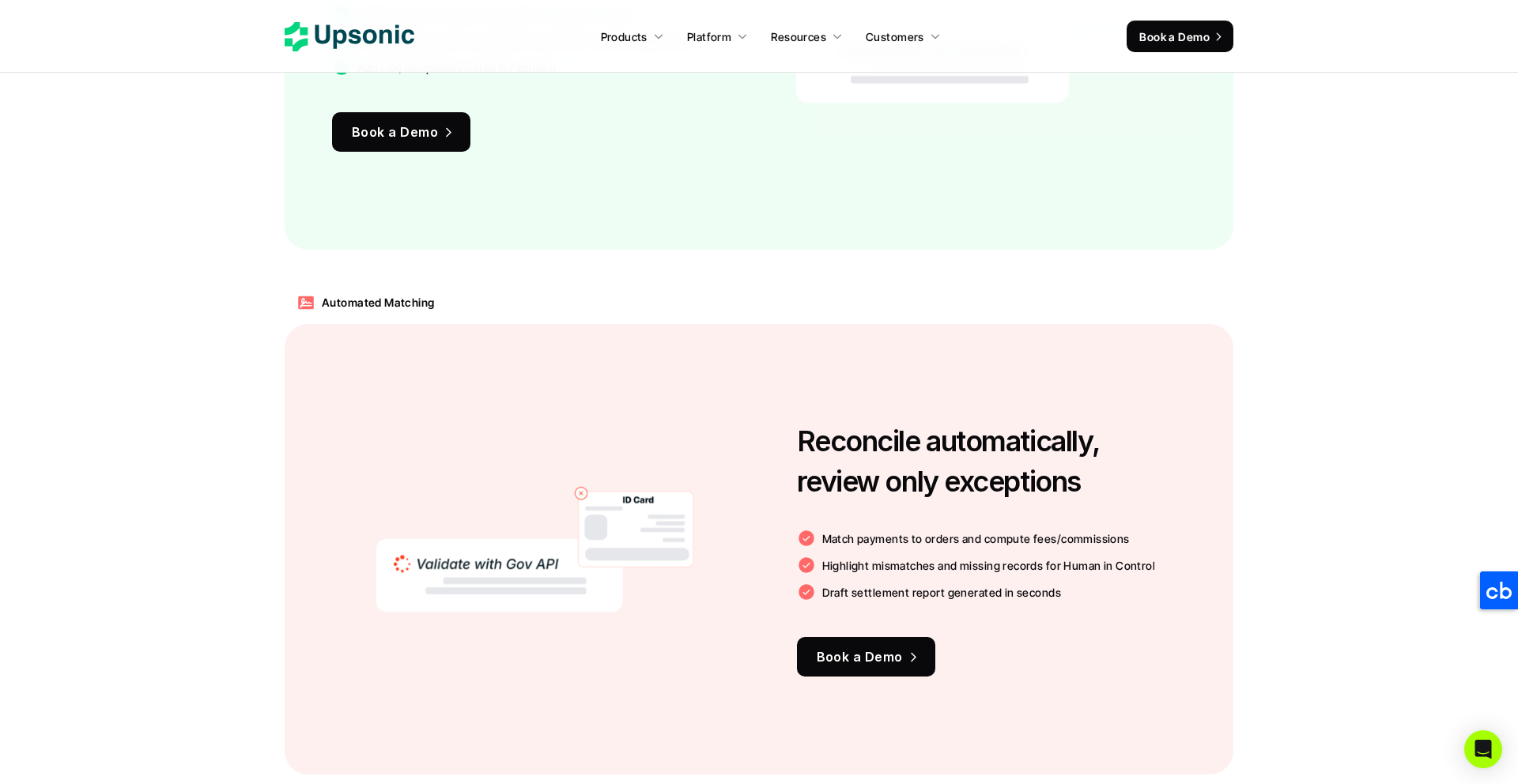
click at [566, 383] on img at bounding box center [535, 549] width 317 height 486
